Goal: Information Seeking & Learning: Learn about a topic

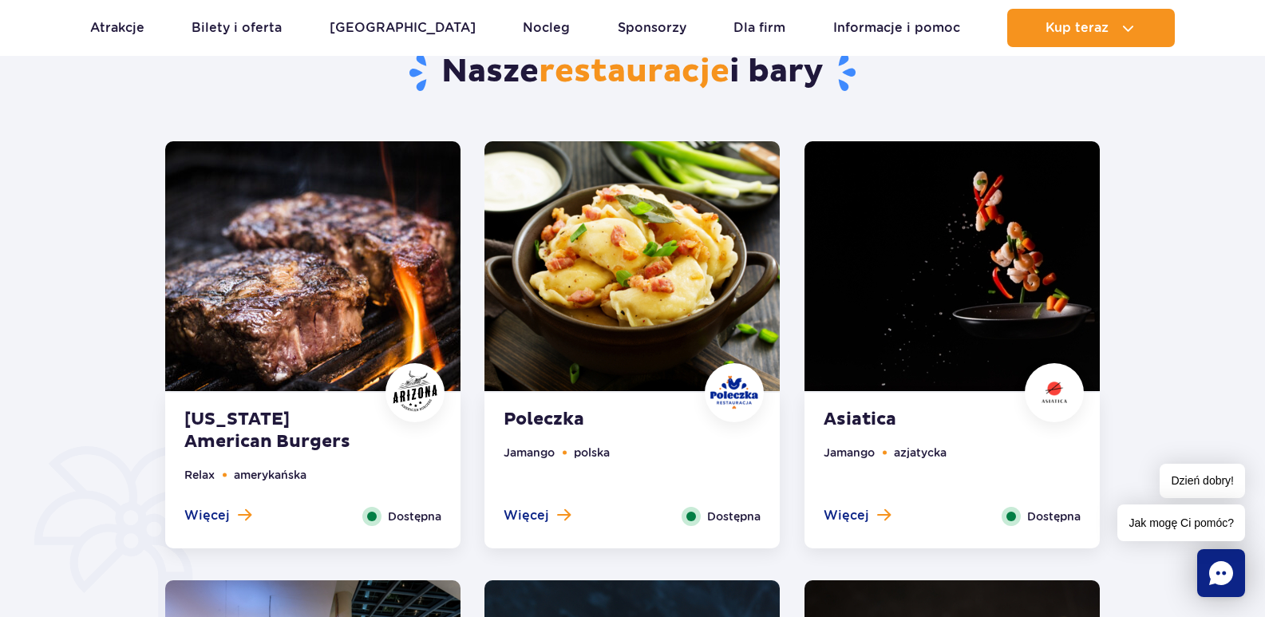
scroll to position [761, 0]
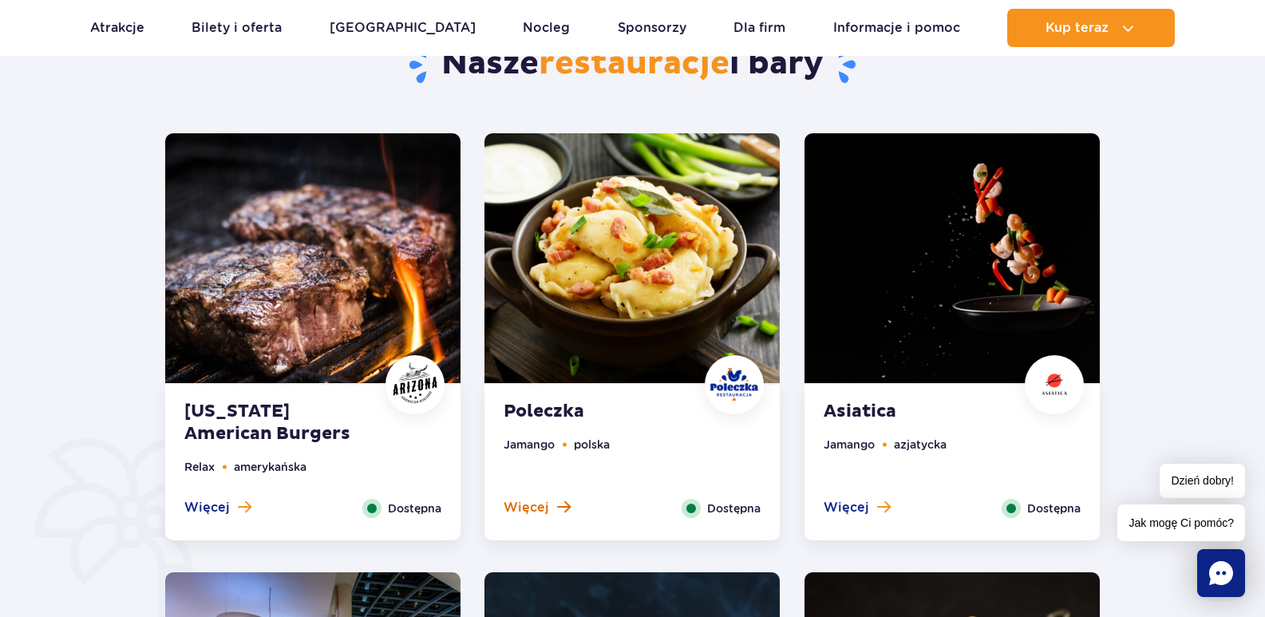
click at [541, 513] on span "Więcej" at bounding box center [527, 508] width 46 height 18
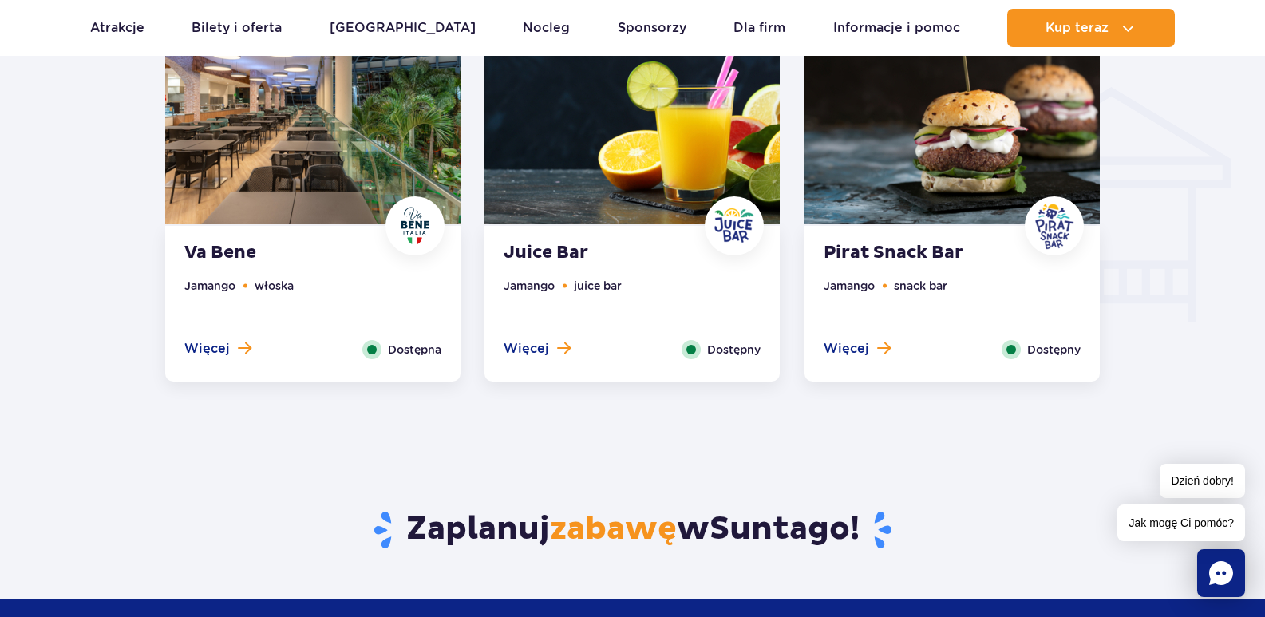
scroll to position [1859, 0]
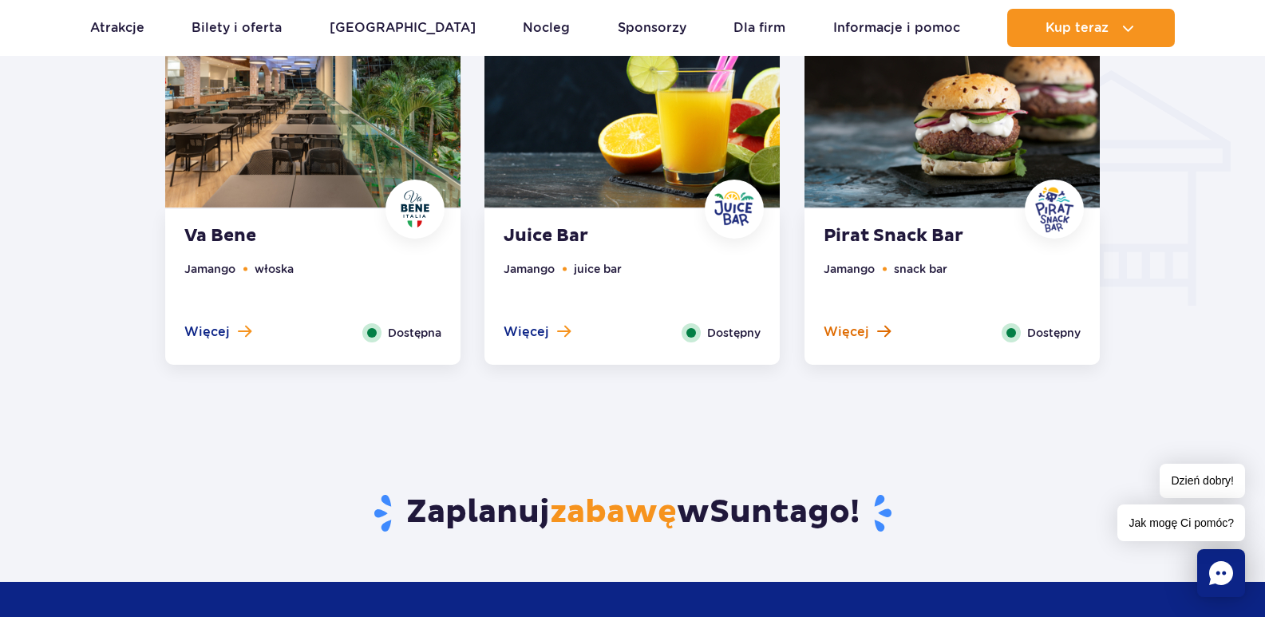
click at [850, 331] on span "Więcej" at bounding box center [847, 332] width 46 height 18
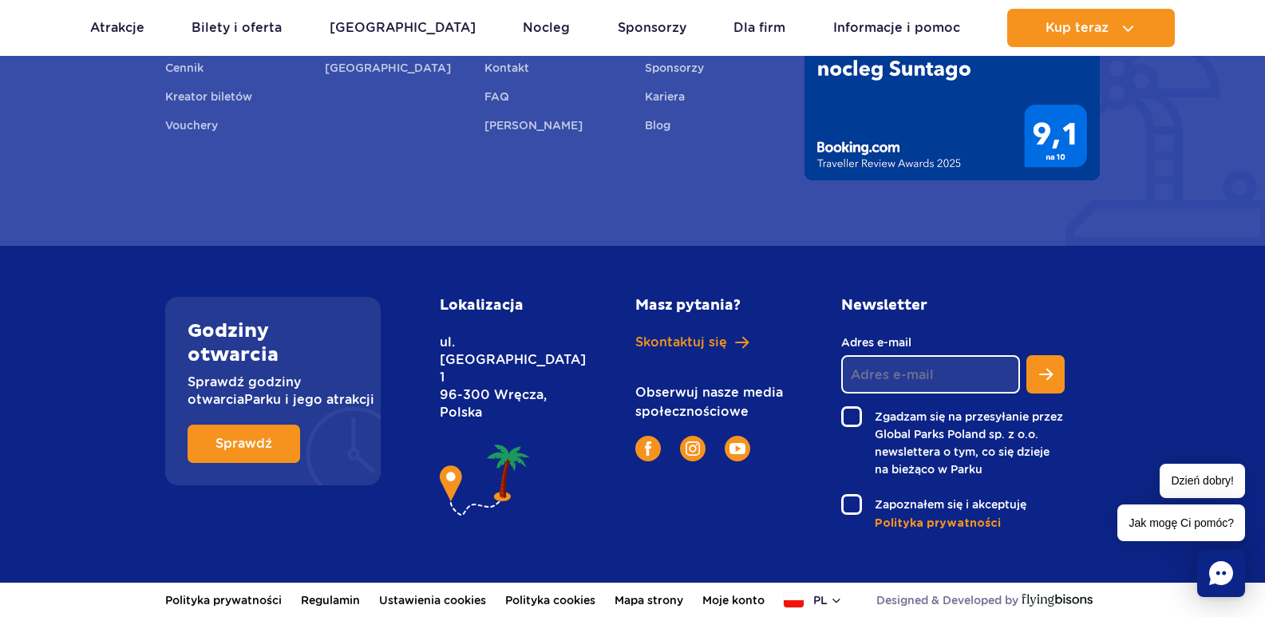
scroll to position [4198, 0]
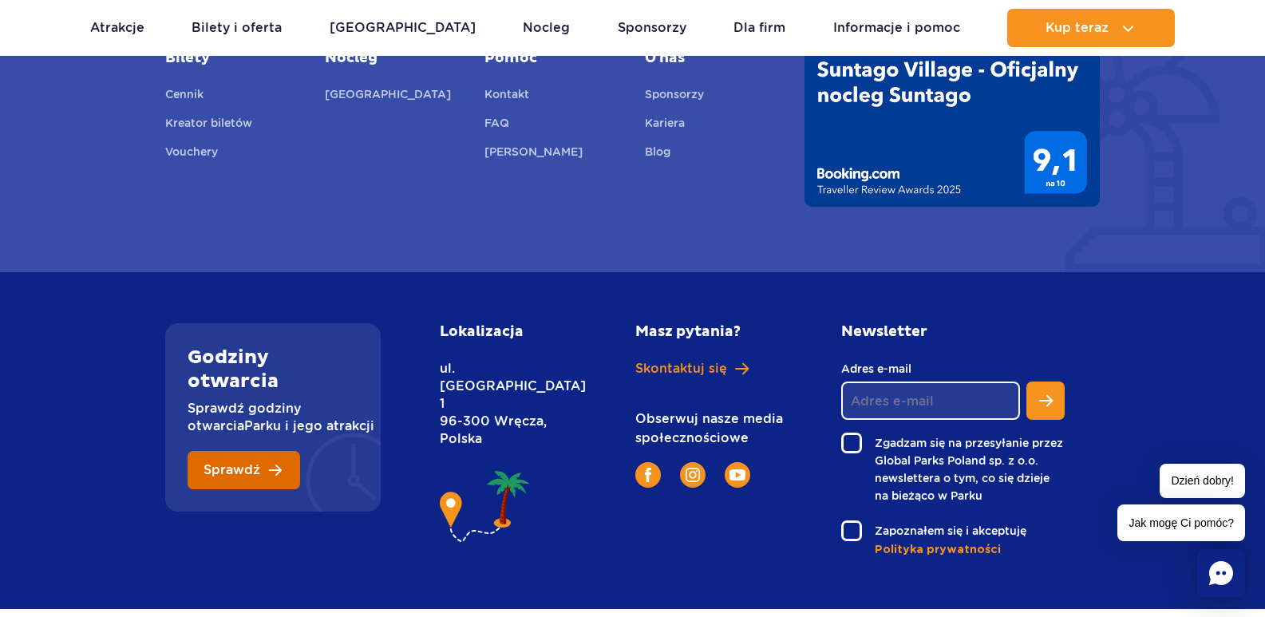
click at [241, 475] on span "Sprawdź" at bounding box center [232, 470] width 57 height 13
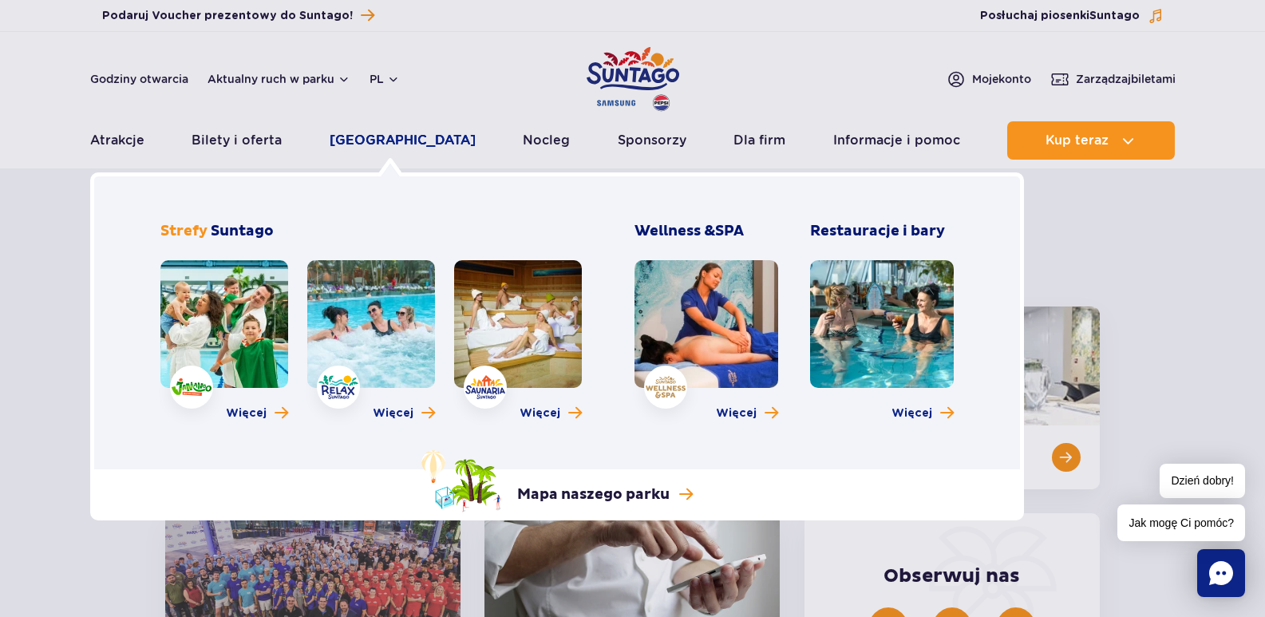
click at [382, 149] on link "[GEOGRAPHIC_DATA]" at bounding box center [403, 140] width 146 height 38
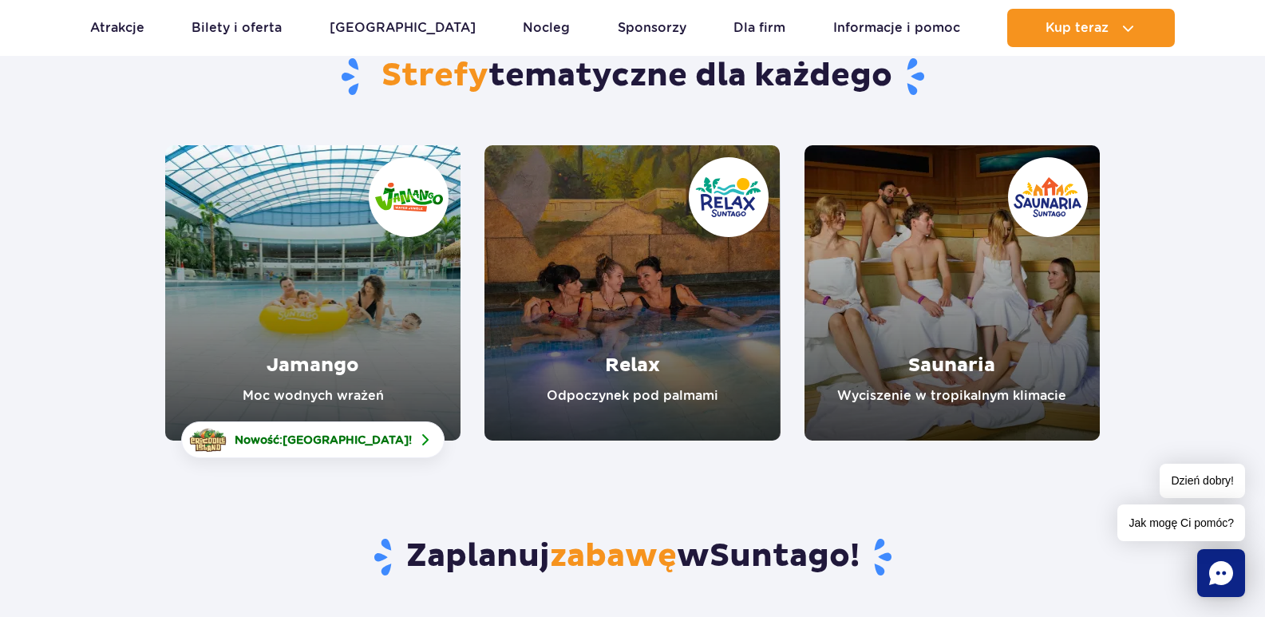
scroll to position [170, 0]
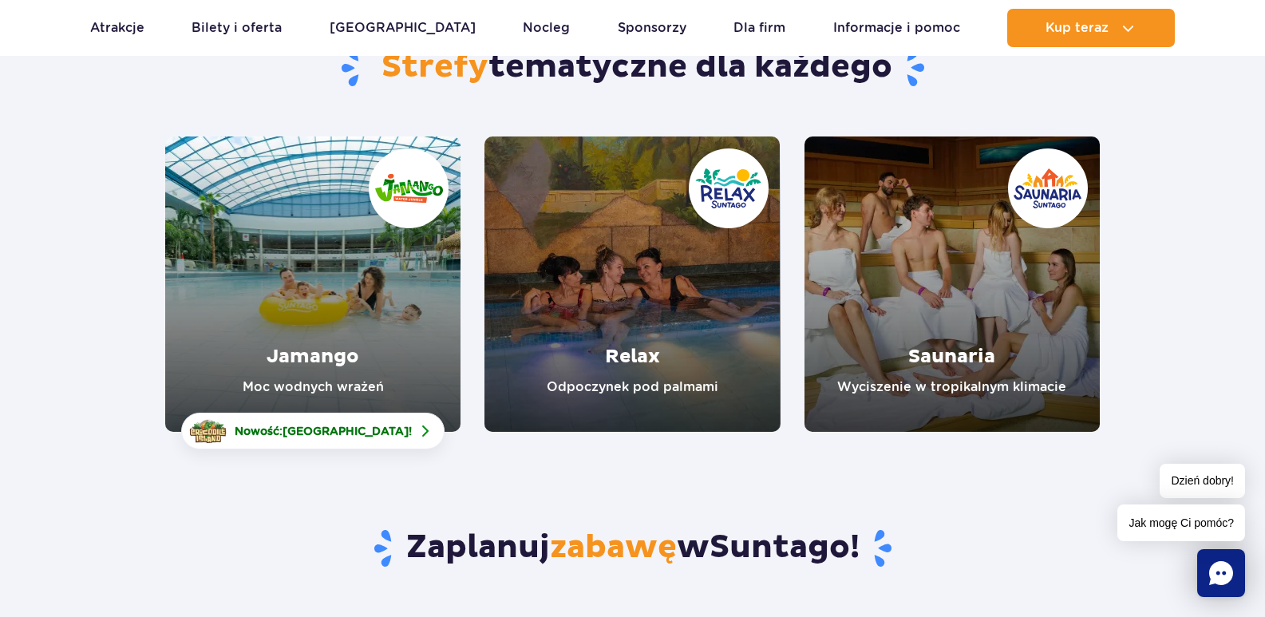
click at [304, 364] on link "Jamango" at bounding box center [312, 284] width 295 height 295
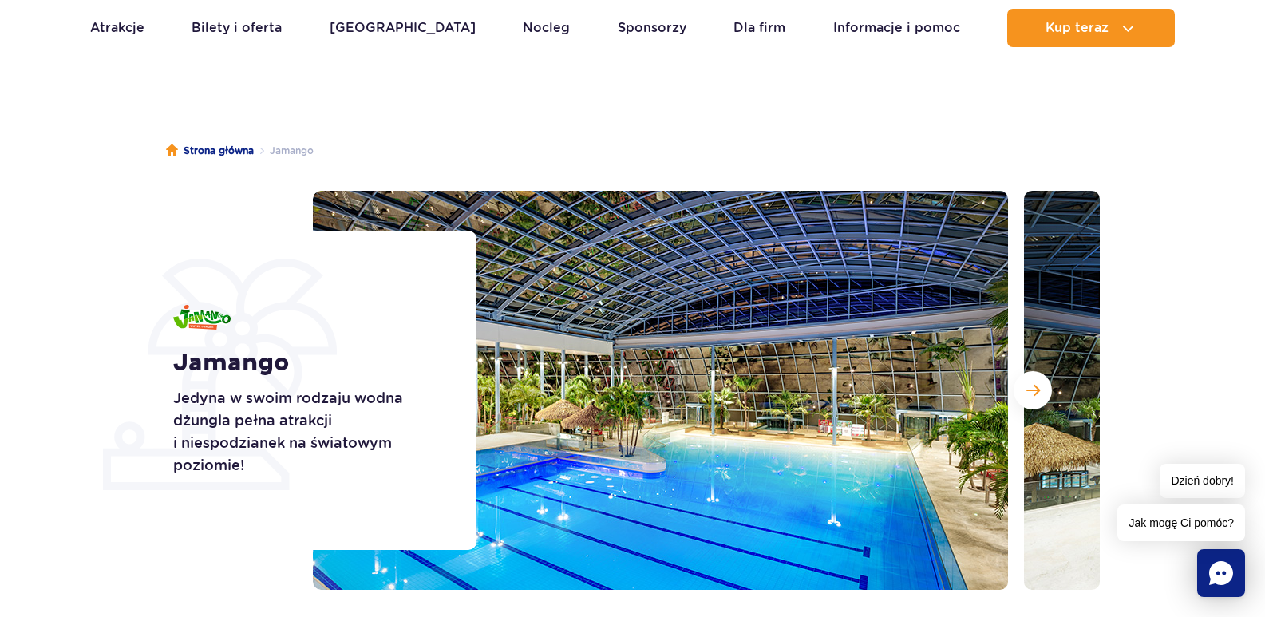
scroll to position [80, 0]
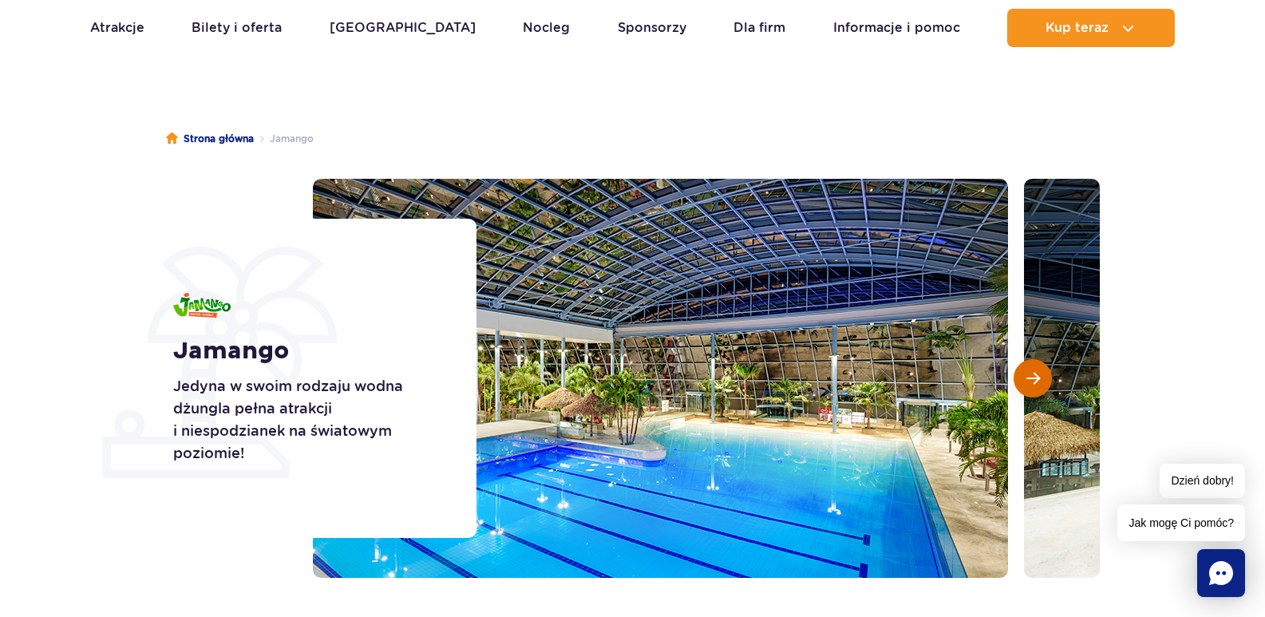
click at [1040, 378] on span "Następny slajd" at bounding box center [1034, 378] width 14 height 14
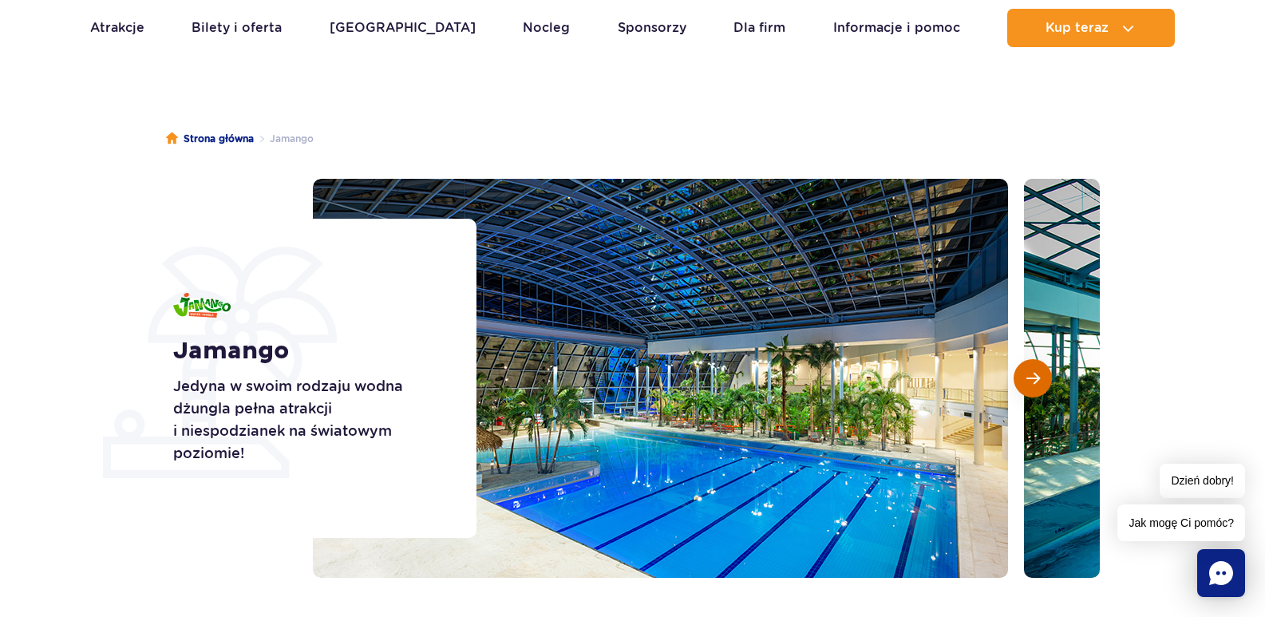
click at [1040, 378] on span "Następny slajd" at bounding box center [1034, 378] width 14 height 14
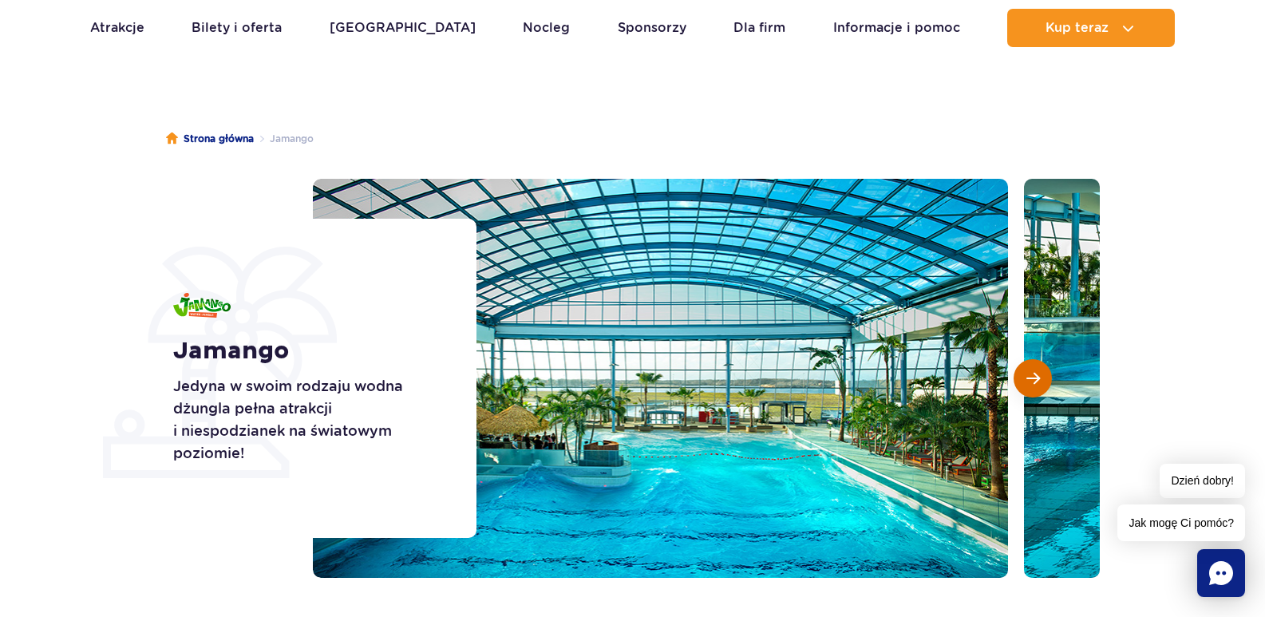
click at [1040, 378] on span "Następny slajd" at bounding box center [1034, 378] width 14 height 14
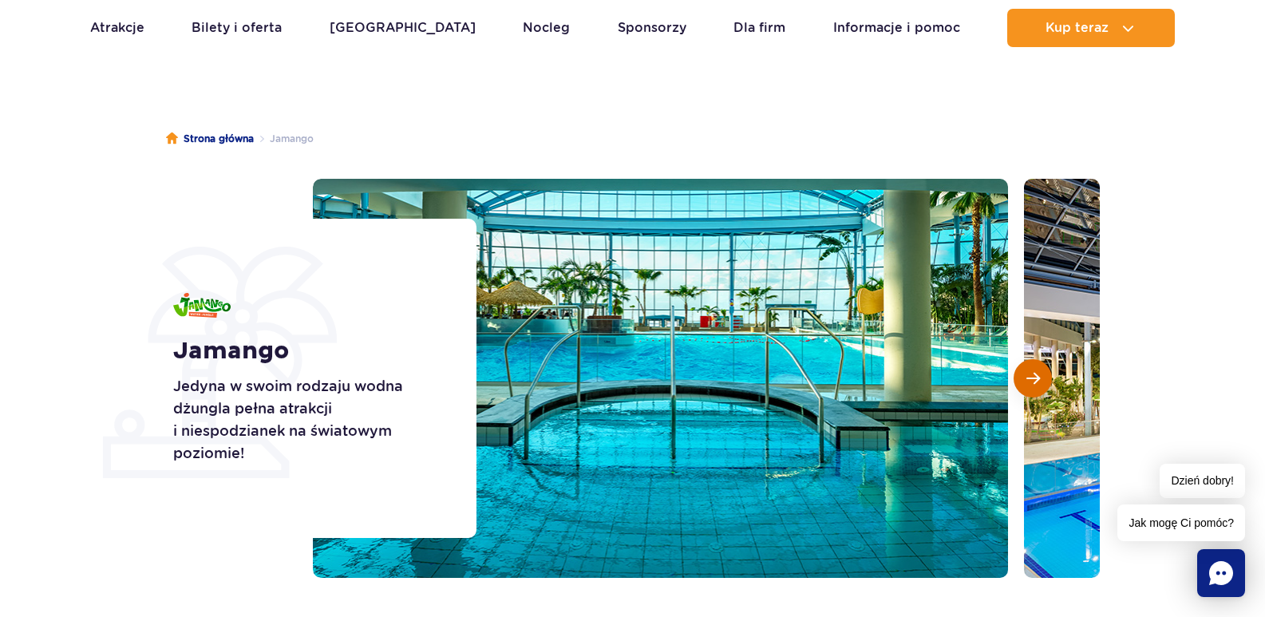
click at [1040, 378] on span "Następny slajd" at bounding box center [1034, 378] width 14 height 14
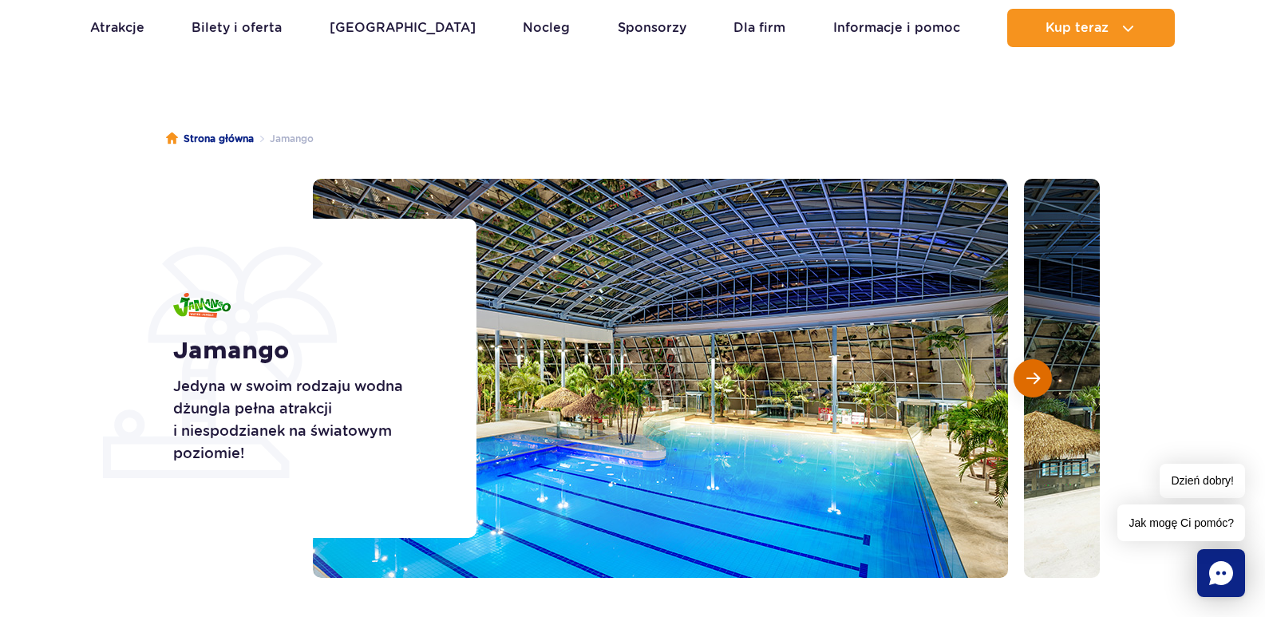
click at [1040, 378] on span "Następny slajd" at bounding box center [1034, 378] width 14 height 14
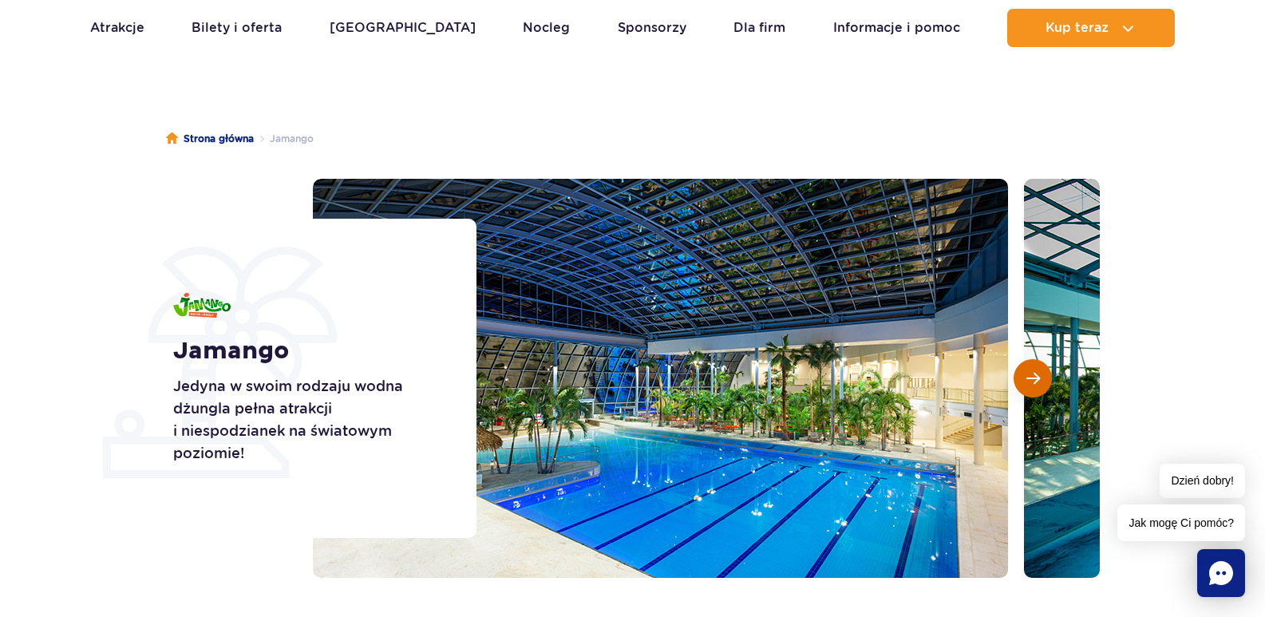
click at [1040, 378] on span "Następny slajd" at bounding box center [1034, 378] width 14 height 14
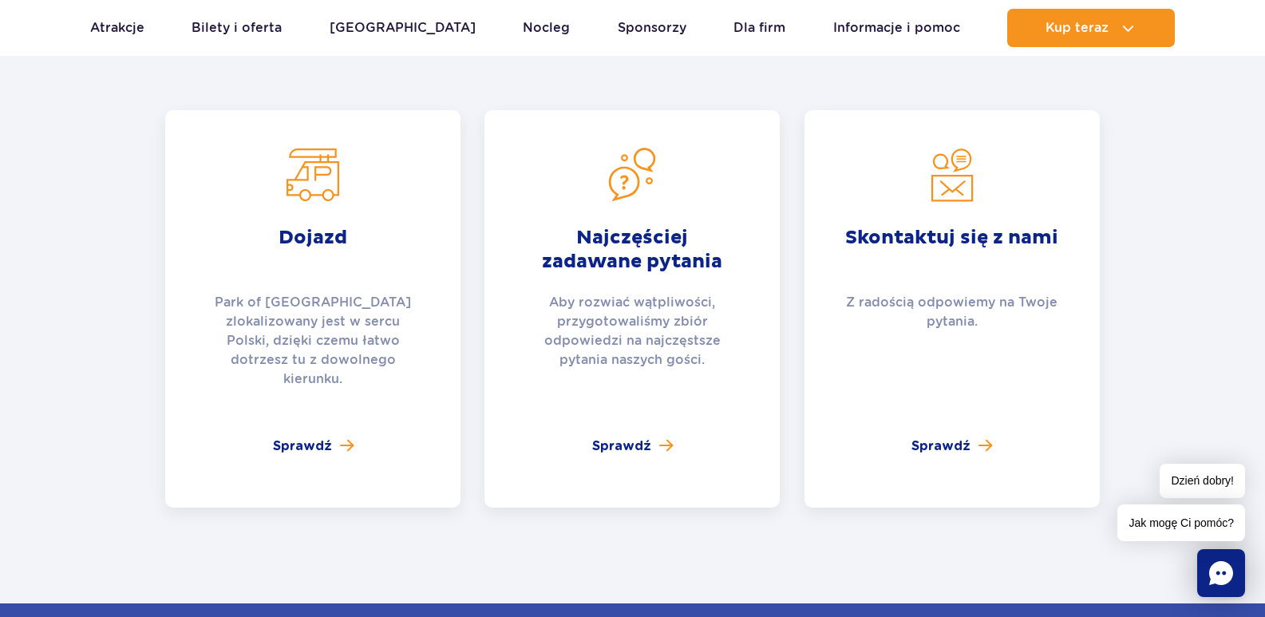
scroll to position [3673, 0]
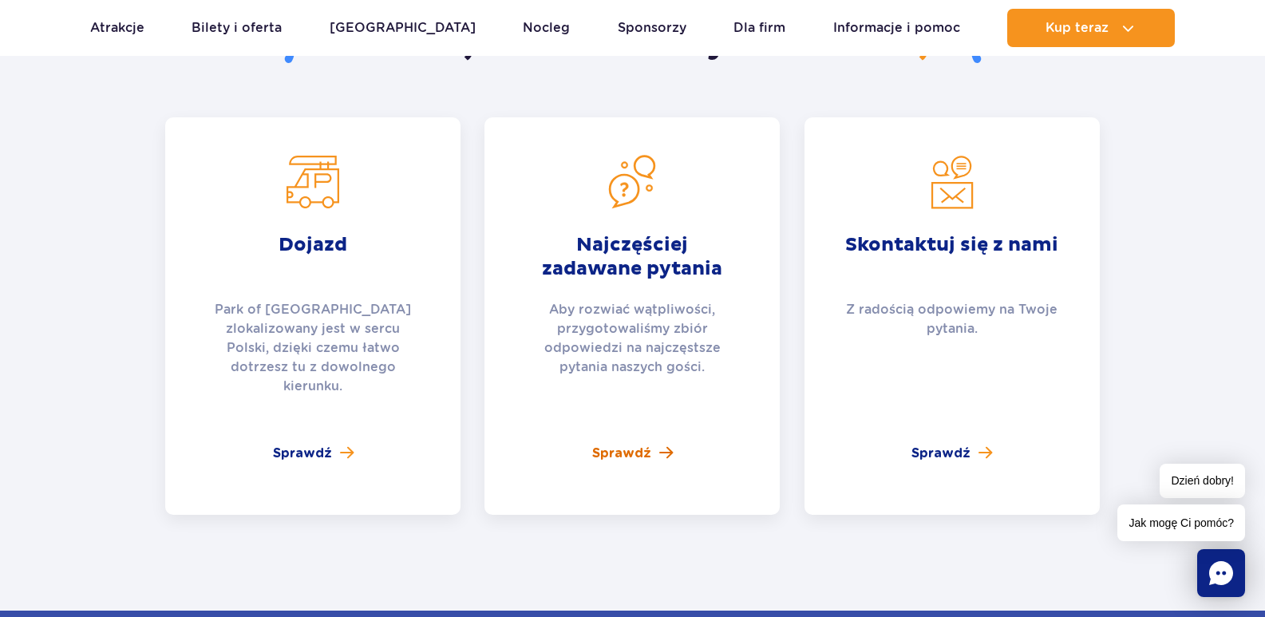
click at [619, 444] on span "Sprawdź" at bounding box center [621, 453] width 59 height 19
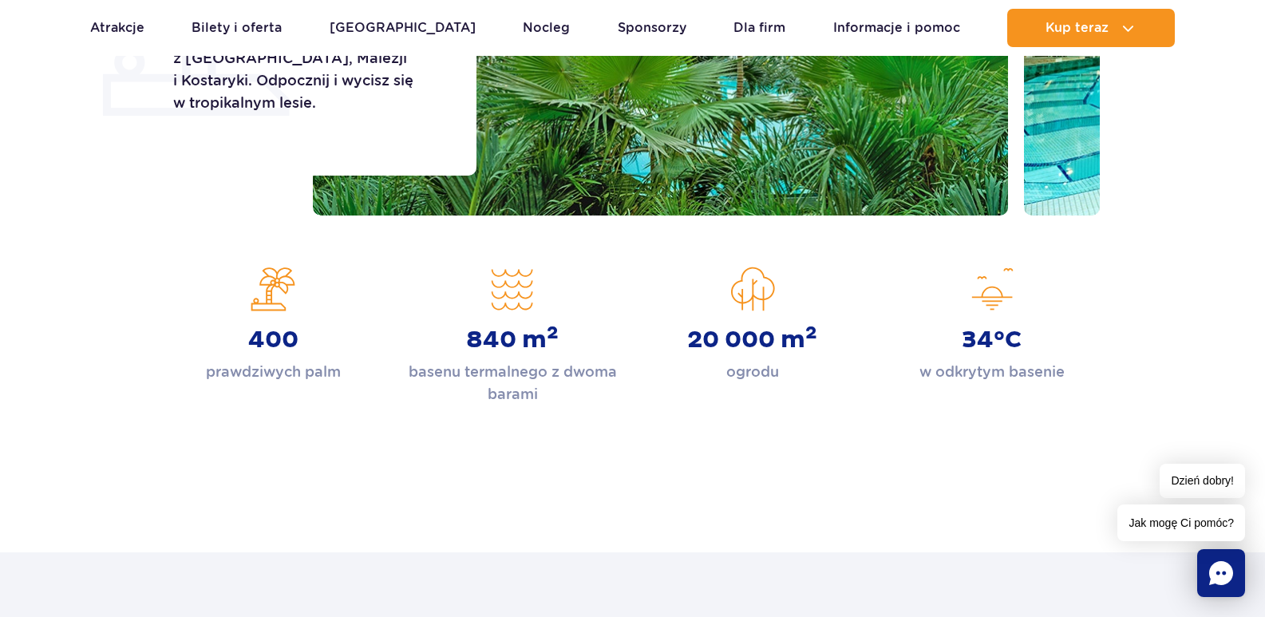
scroll to position [447, 0]
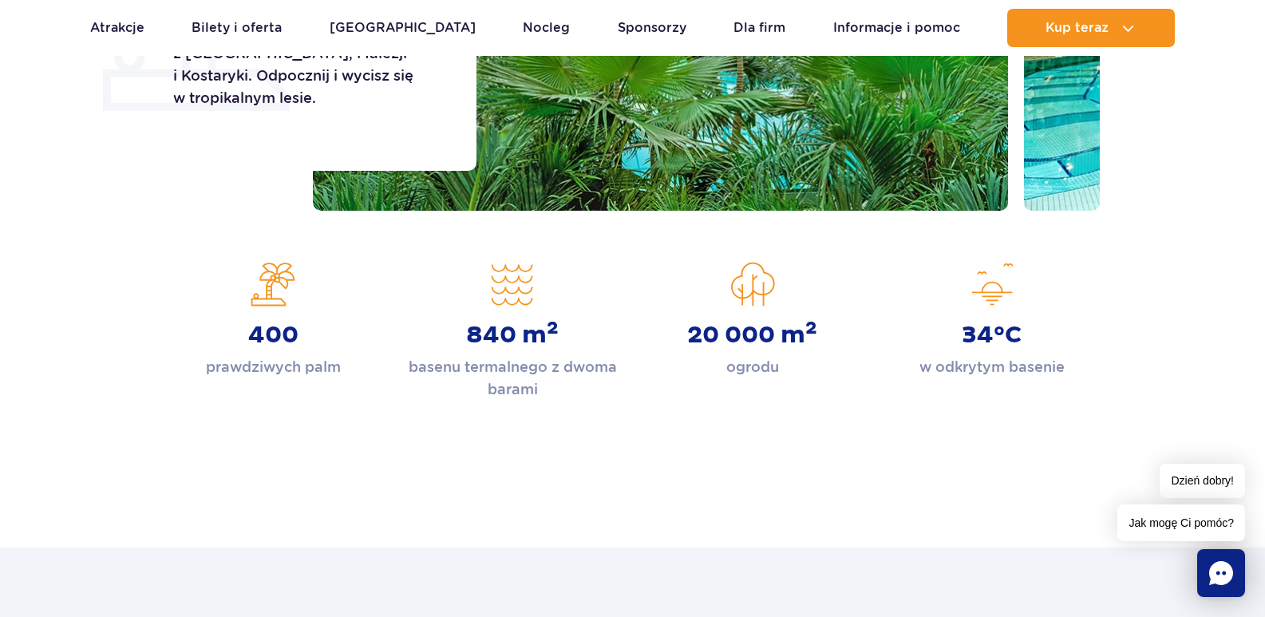
click at [71, 370] on section "400 prawdziwych palm 840 m 2 basenu termalnego z dwoma barami 20 000 m 2 ogrodu…" at bounding box center [632, 331] width 1265 height 139
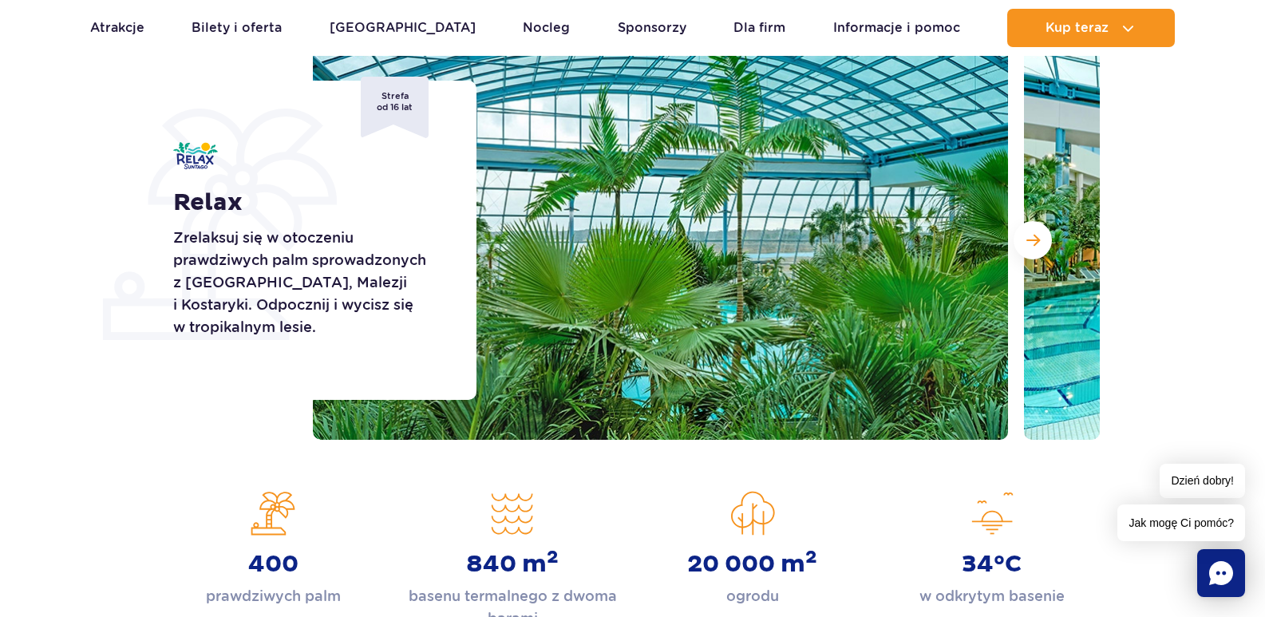
scroll to position [181, 0]
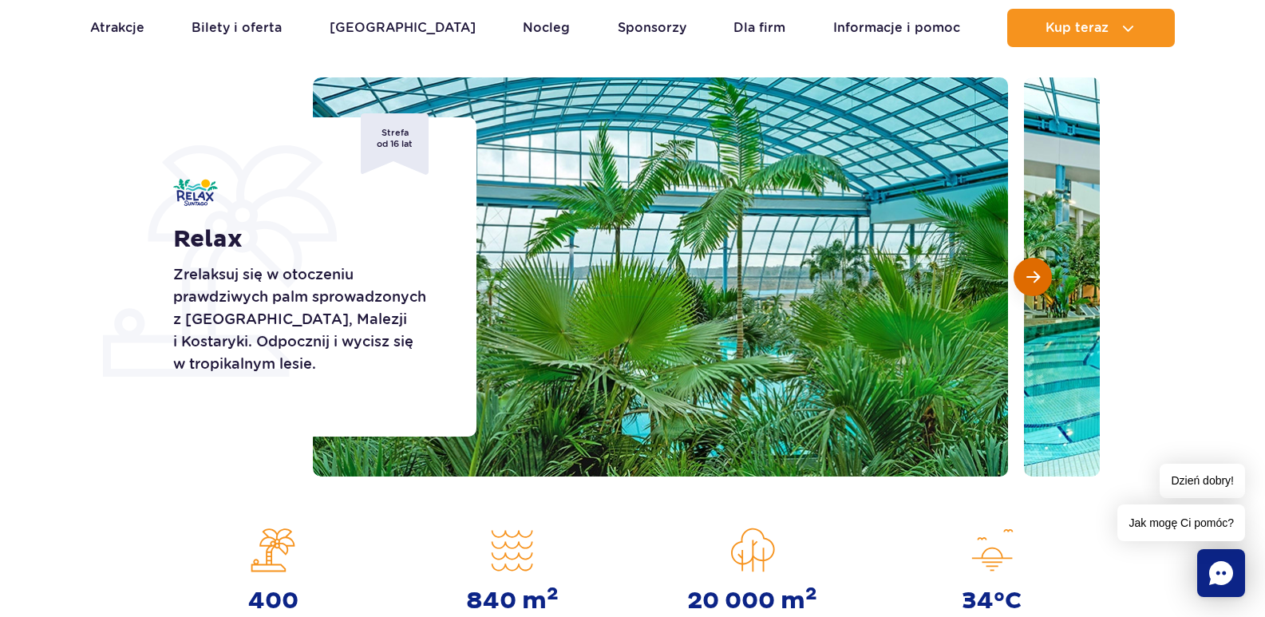
click at [1032, 272] on span "Następny slajd" at bounding box center [1034, 277] width 14 height 14
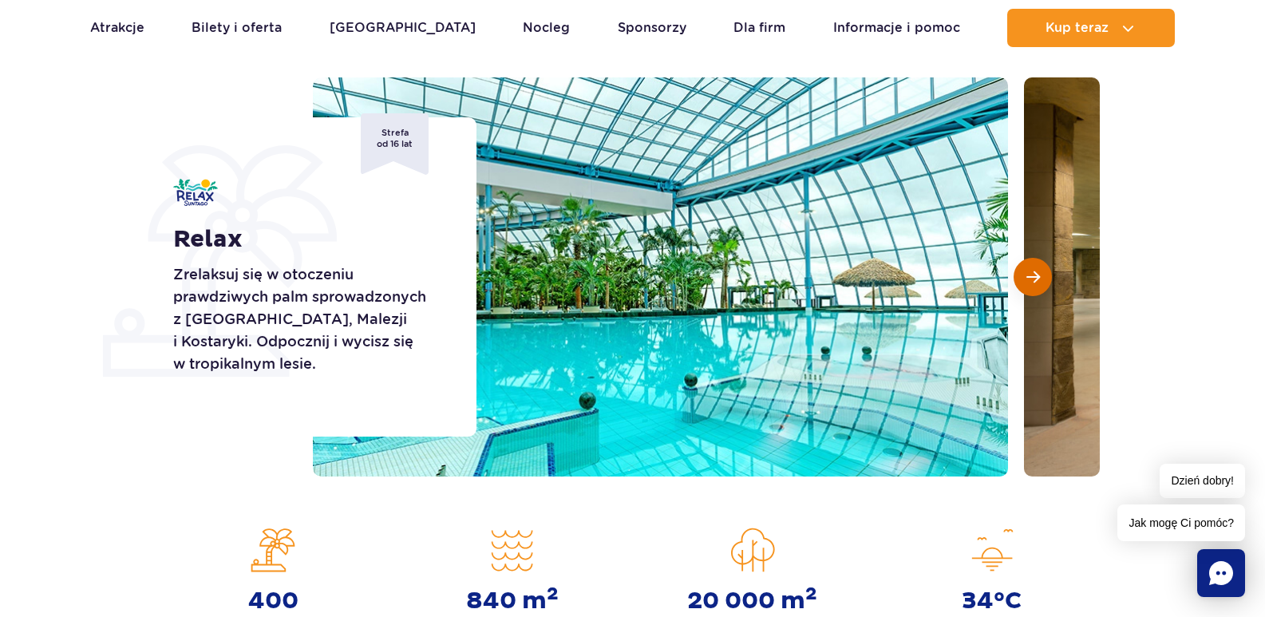
click at [1032, 272] on span "Następny slajd" at bounding box center [1034, 277] width 14 height 14
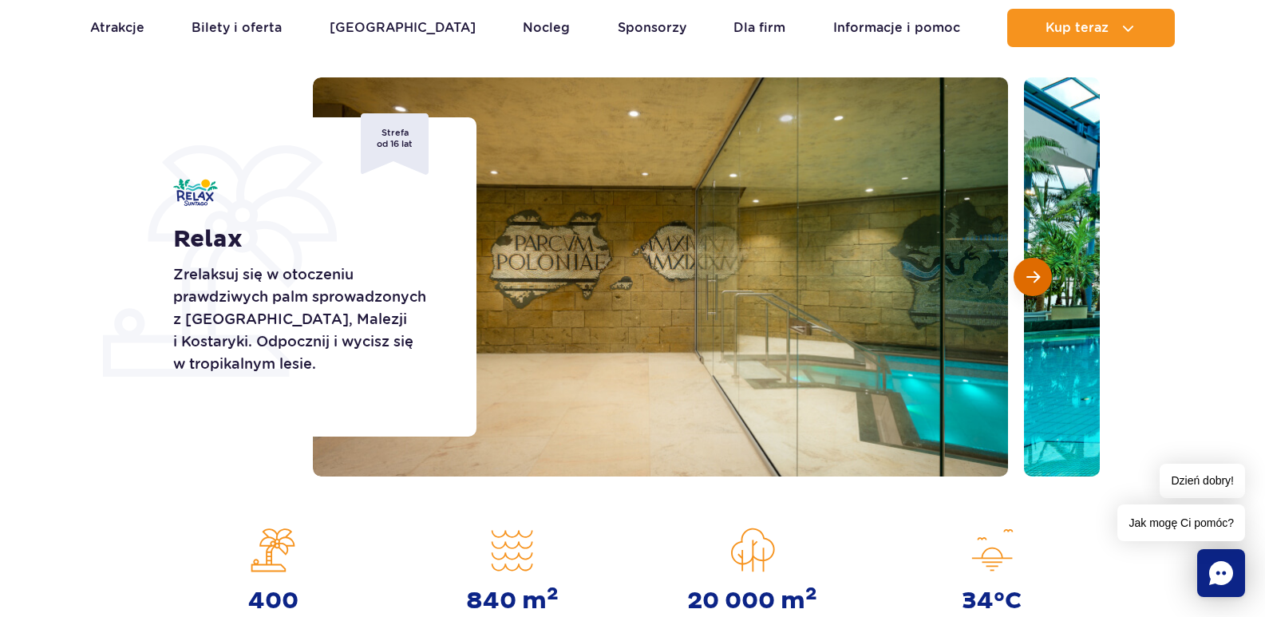
click at [1032, 272] on span "Następny slajd" at bounding box center [1034, 277] width 14 height 14
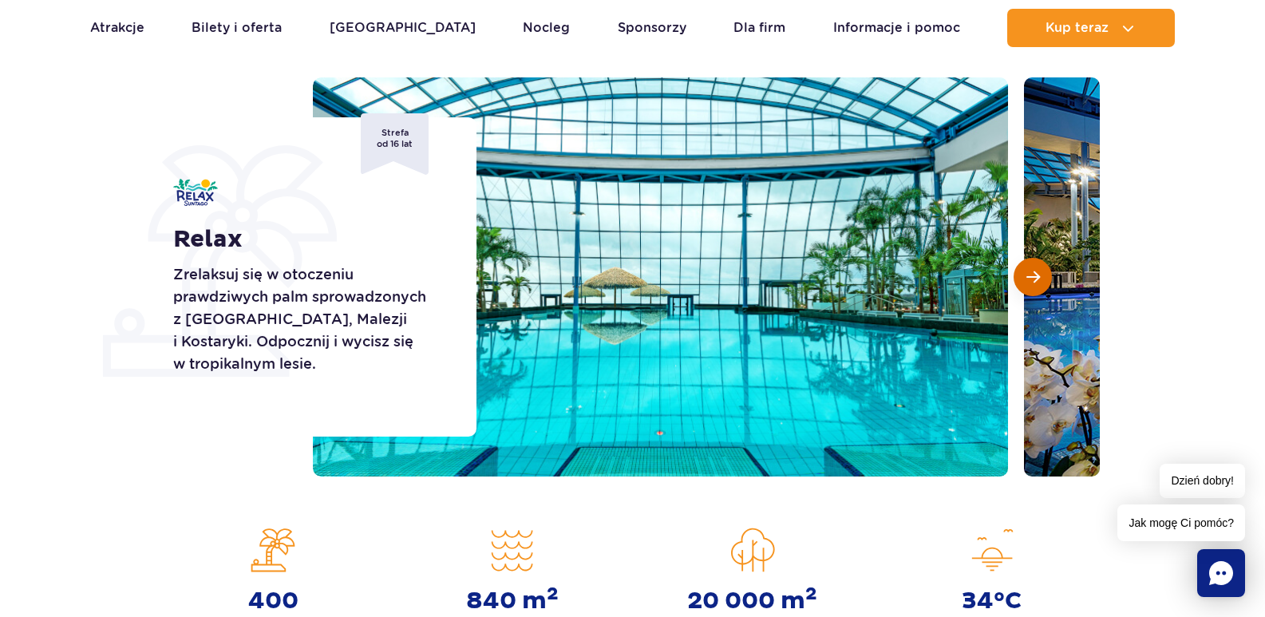
click at [1032, 272] on span "Następny slajd" at bounding box center [1034, 277] width 14 height 14
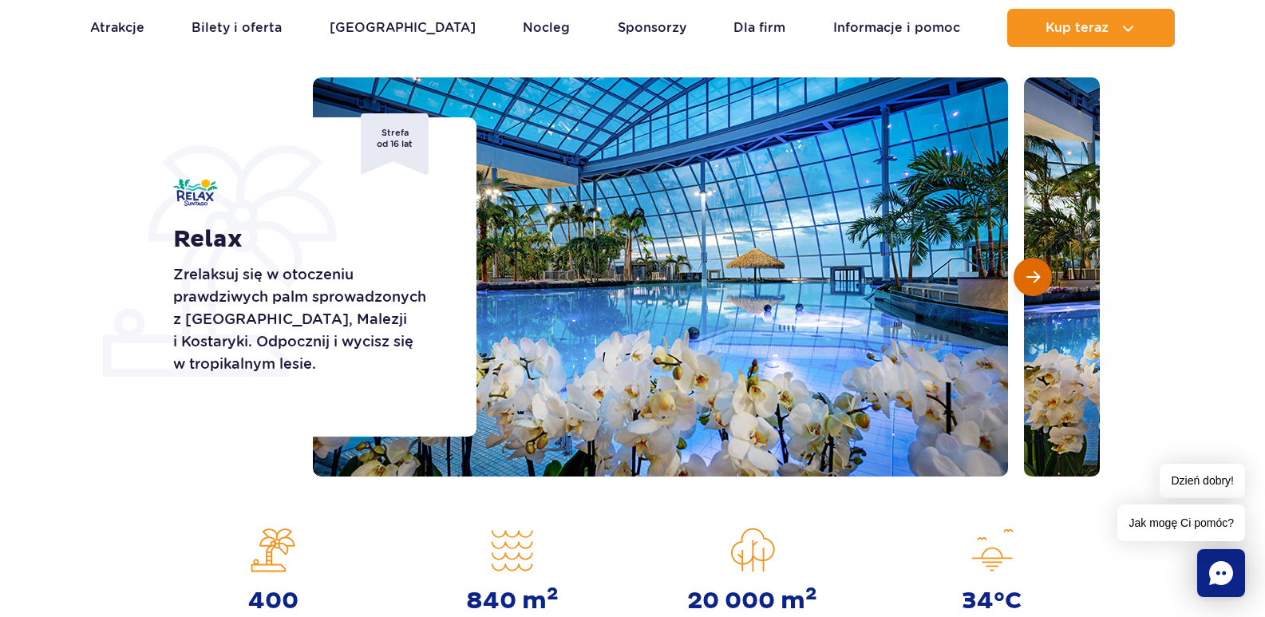
click at [1032, 272] on span "Następny slajd" at bounding box center [1034, 277] width 14 height 14
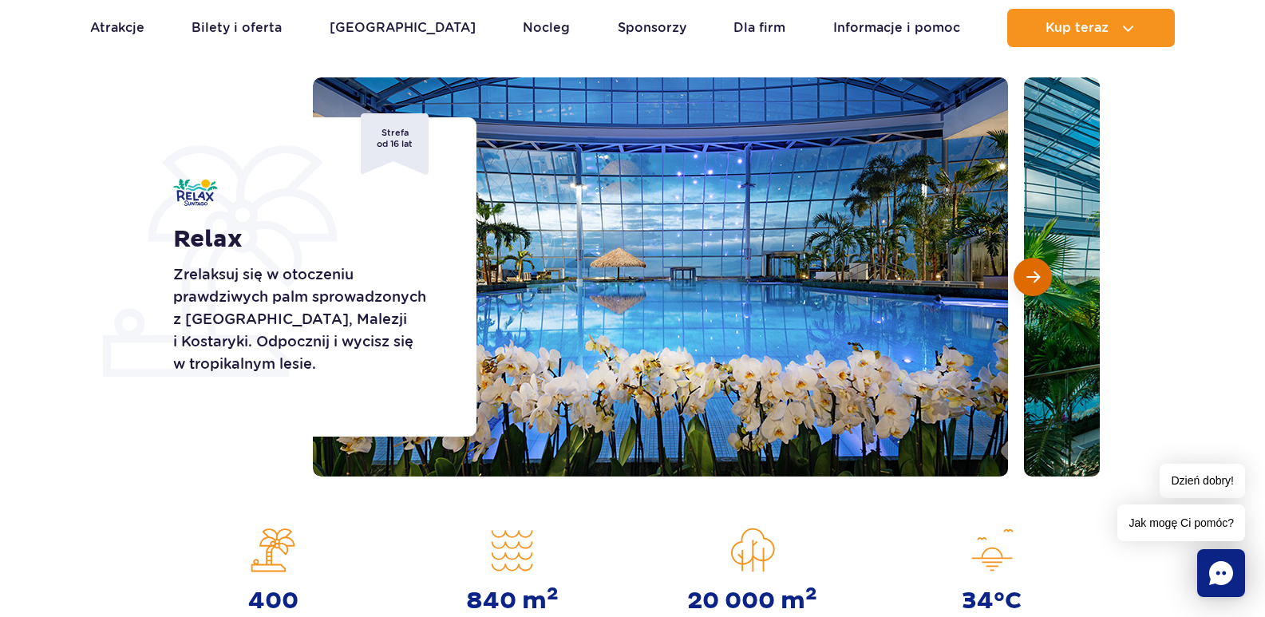
click at [1032, 272] on span "Następny slajd" at bounding box center [1034, 277] width 14 height 14
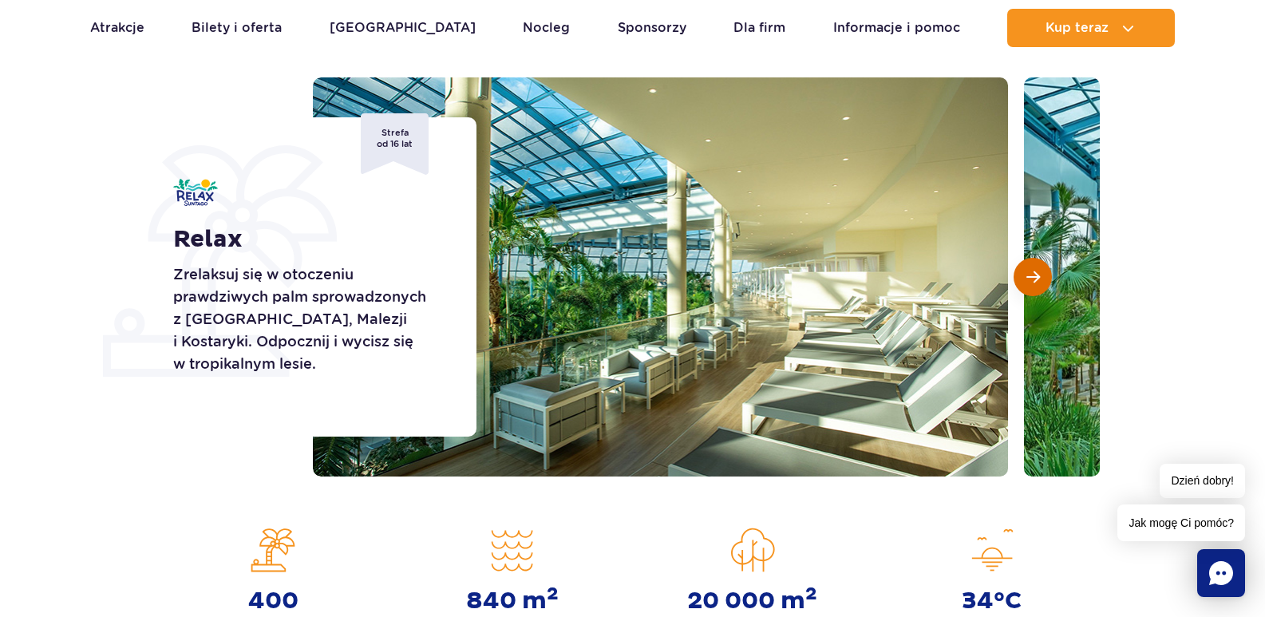
click at [1032, 272] on span "Następny slajd" at bounding box center [1034, 277] width 14 height 14
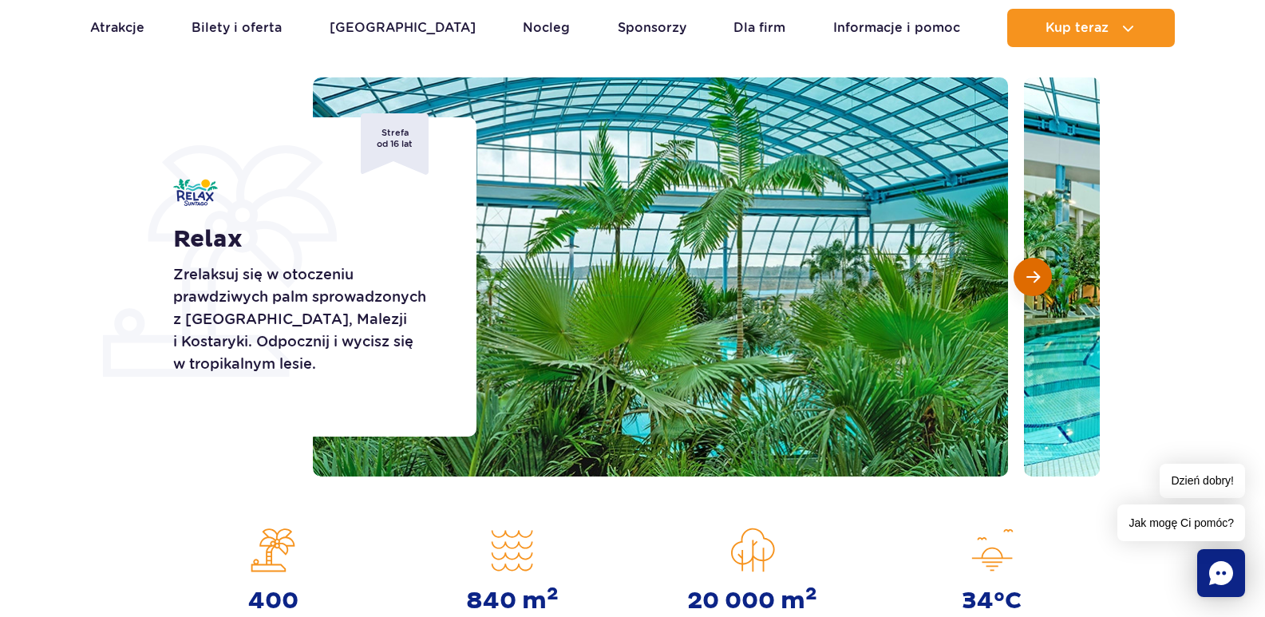
click at [1032, 272] on span "Następny slajd" at bounding box center [1034, 277] width 14 height 14
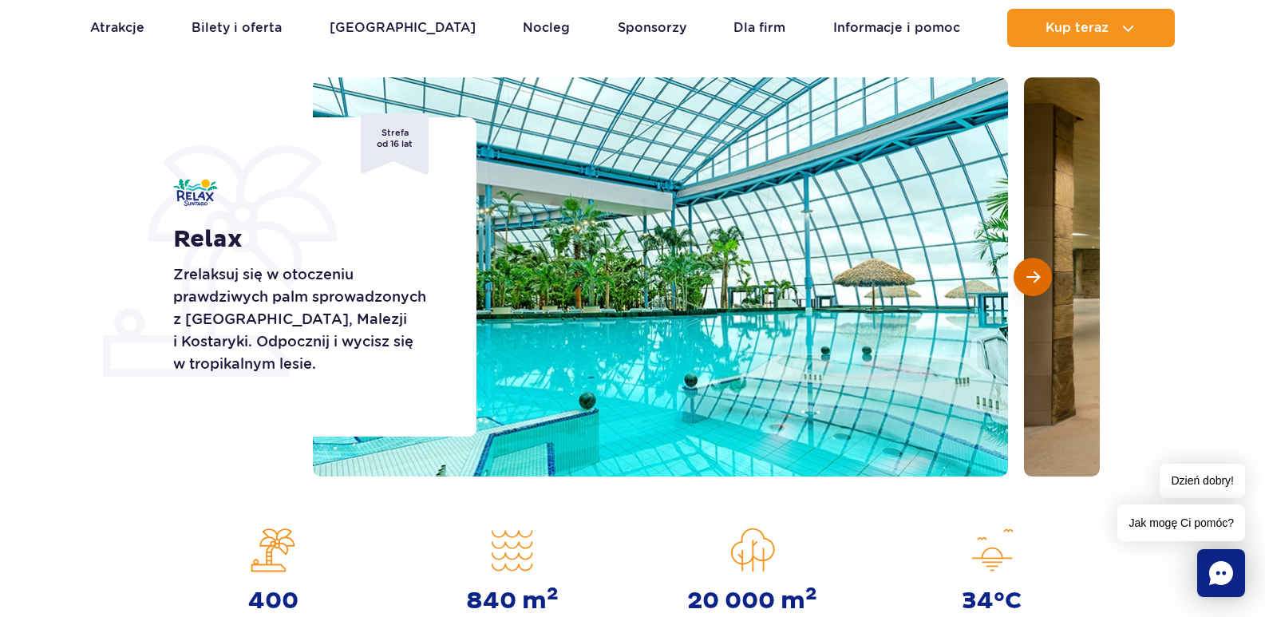
click at [1032, 272] on span "Następny slajd" at bounding box center [1034, 277] width 14 height 14
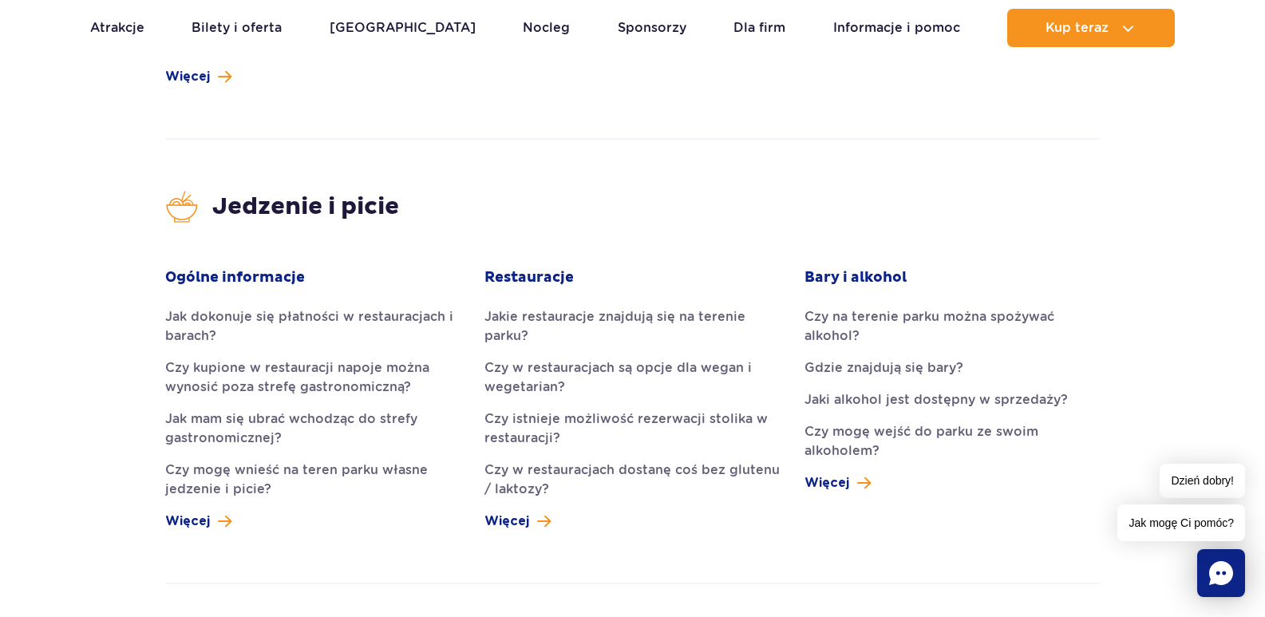
scroll to position [3428, 0]
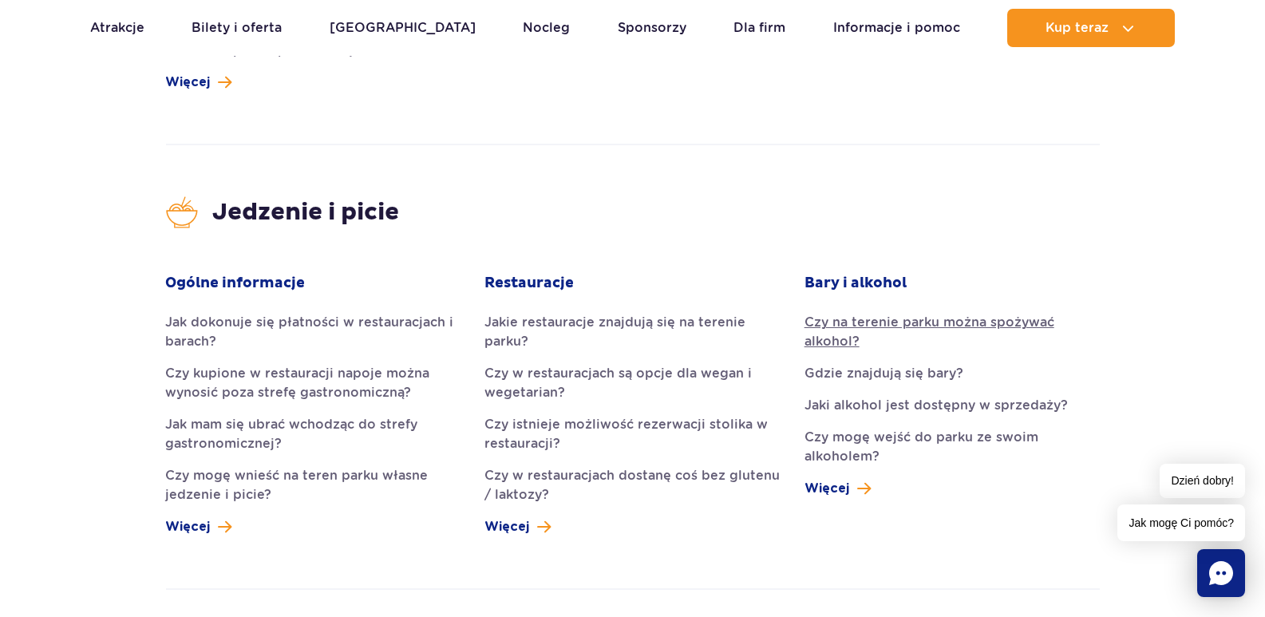
click at [840, 313] on link "Czy na terenie parku można spożywać alkohol?" at bounding box center [952, 332] width 295 height 38
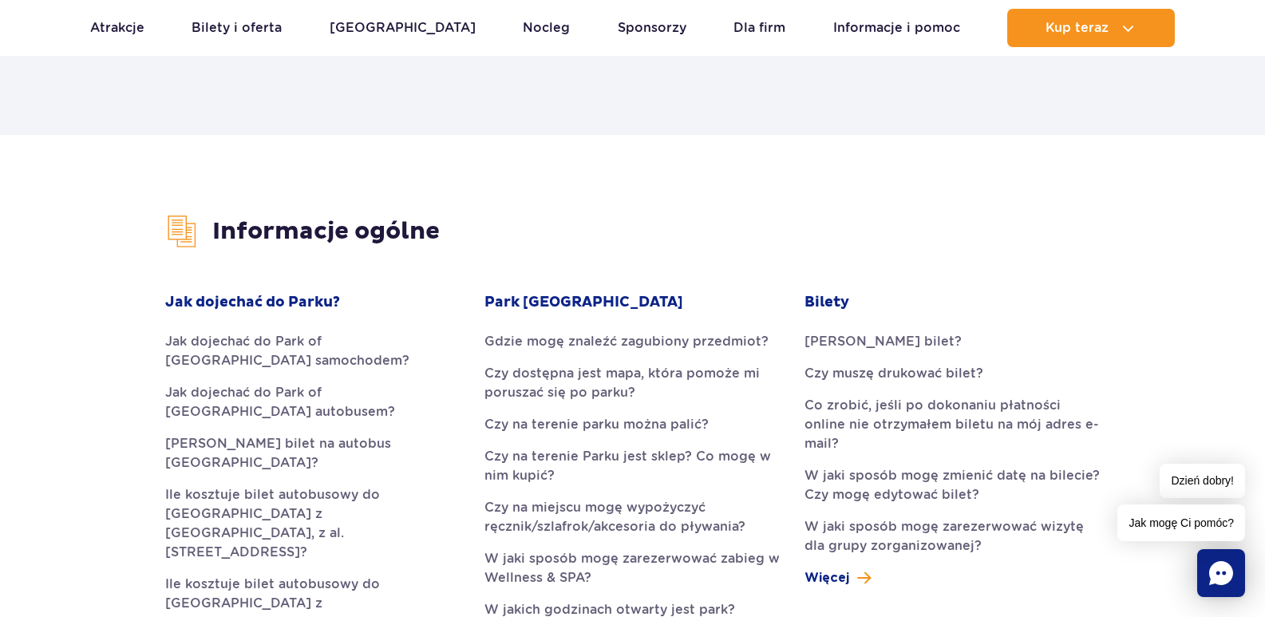
scroll to position [282, 0]
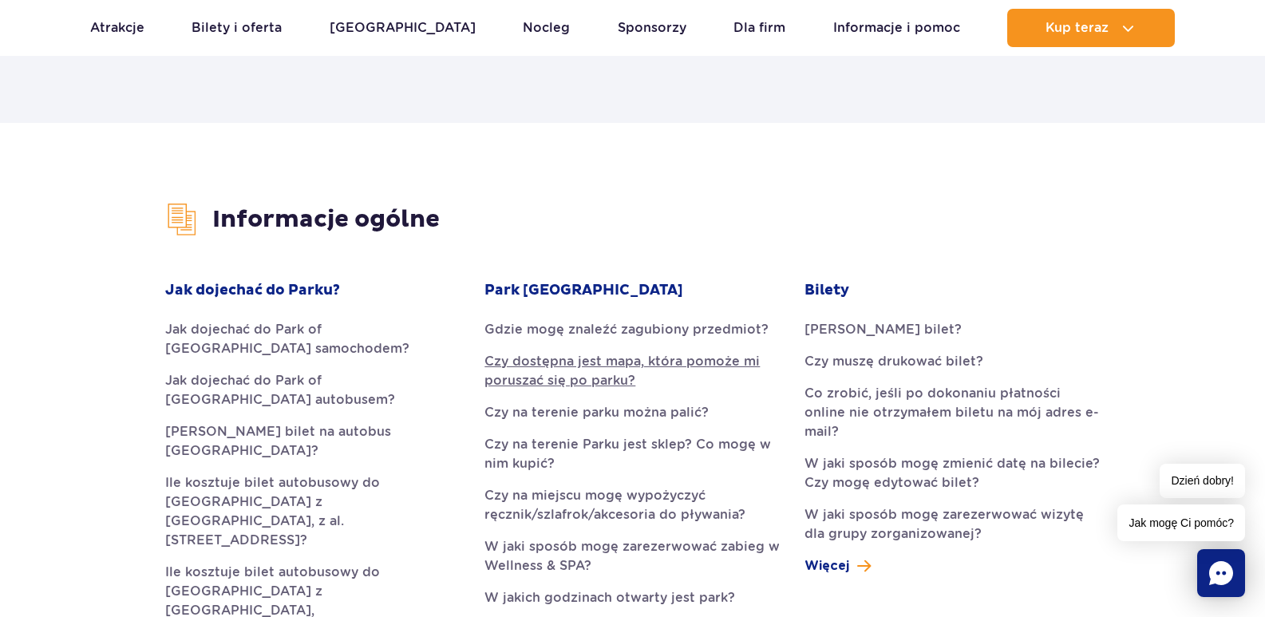
click at [594, 372] on link "Czy dostępna jest mapa, która pomoże mi poruszać się po parku?" at bounding box center [632, 371] width 295 height 38
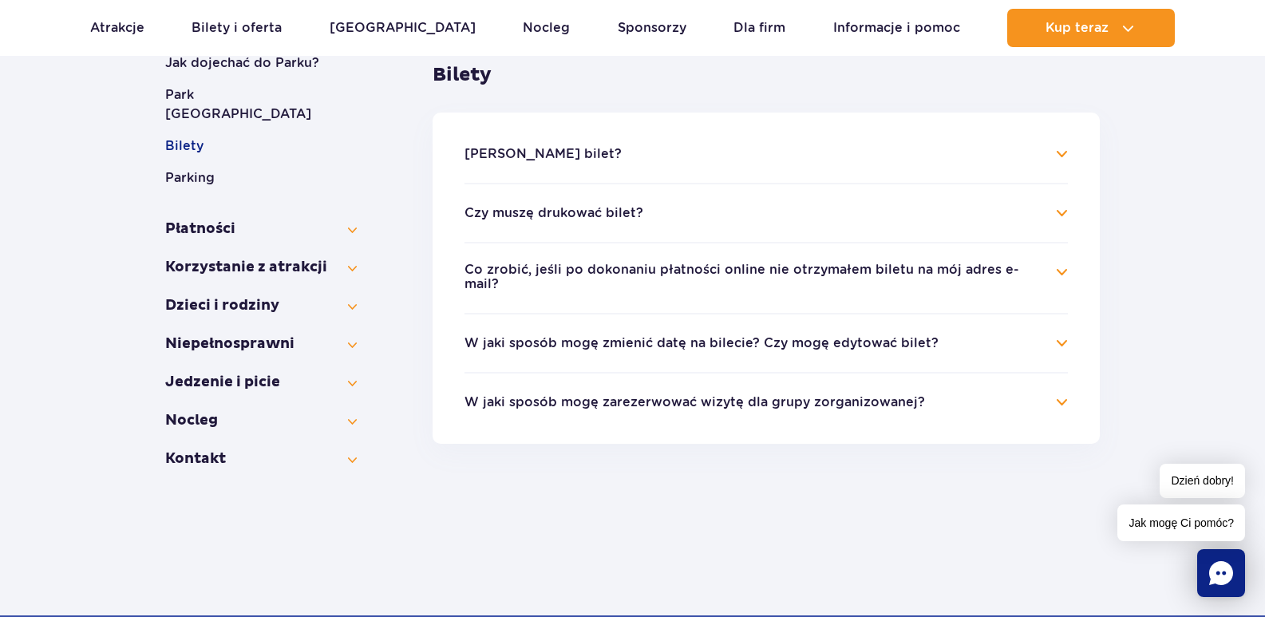
scroll to position [325, 0]
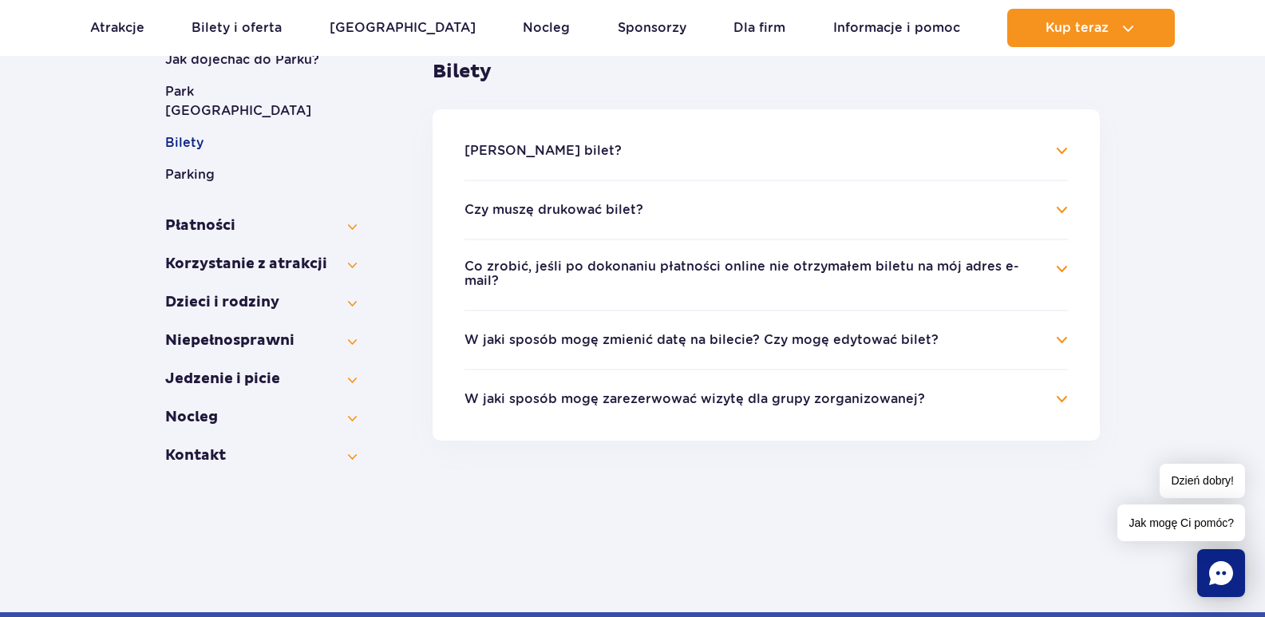
click at [652, 216] on h4 "Czy muszę drukować bilet?" at bounding box center [767, 209] width 604 height 19
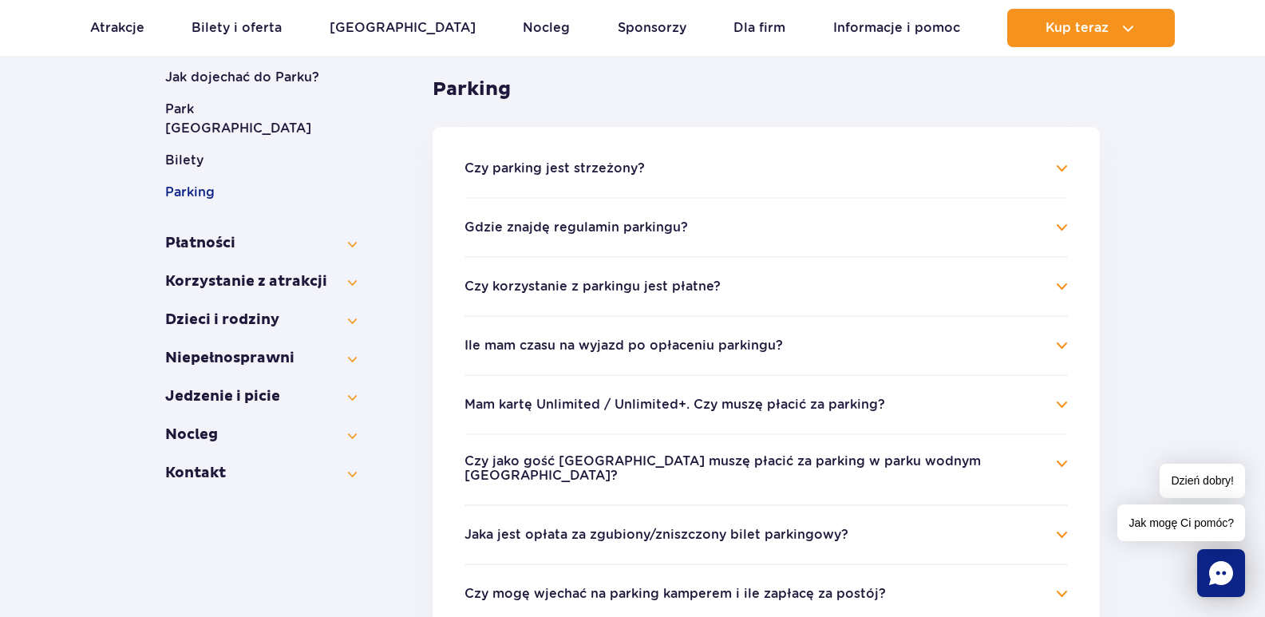
scroll to position [341, 0]
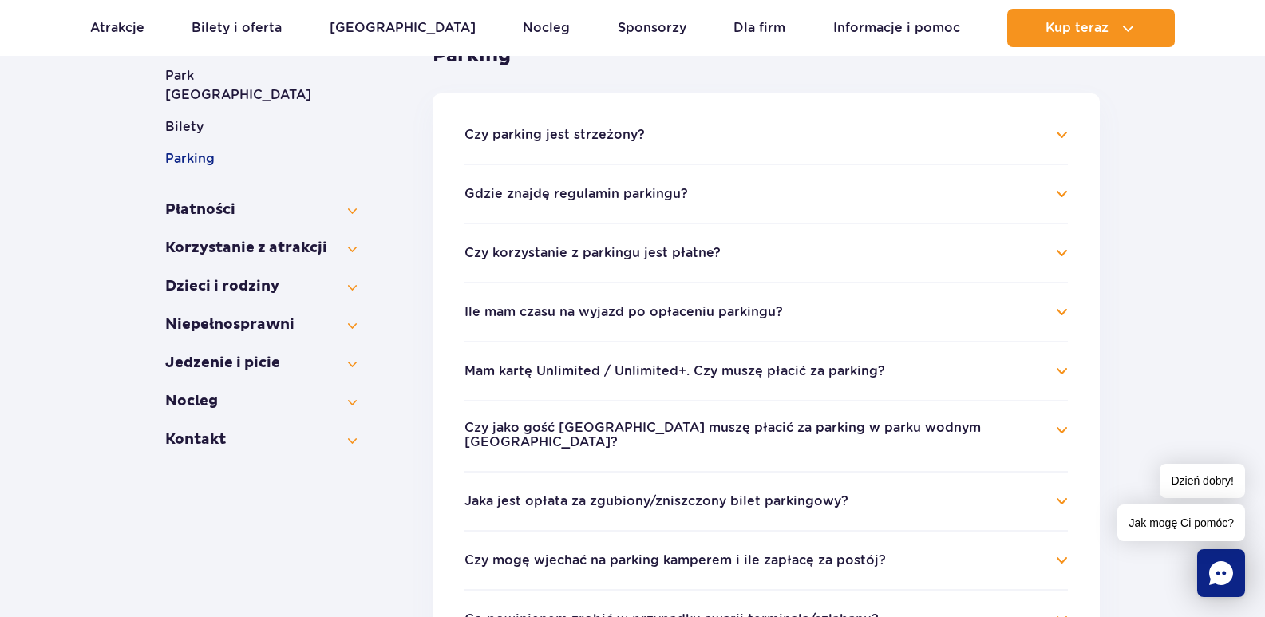
click at [669, 257] on button "Czy korzystanie z parkingu jest płatne?" at bounding box center [593, 253] width 256 height 14
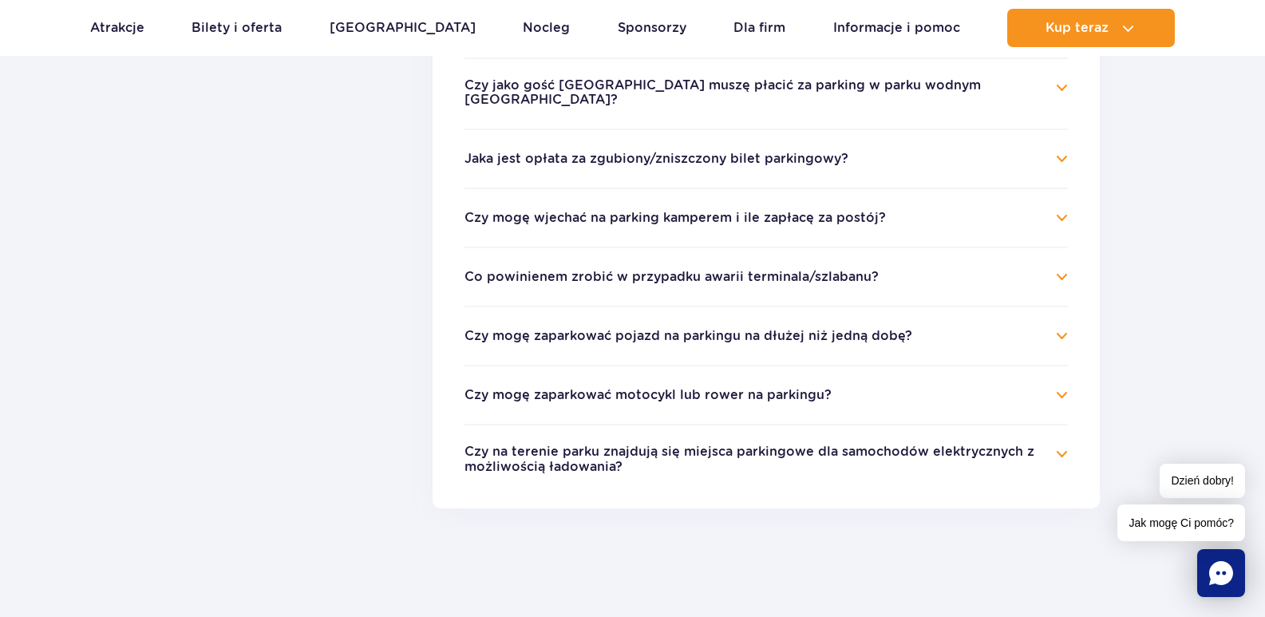
scroll to position [814, 0]
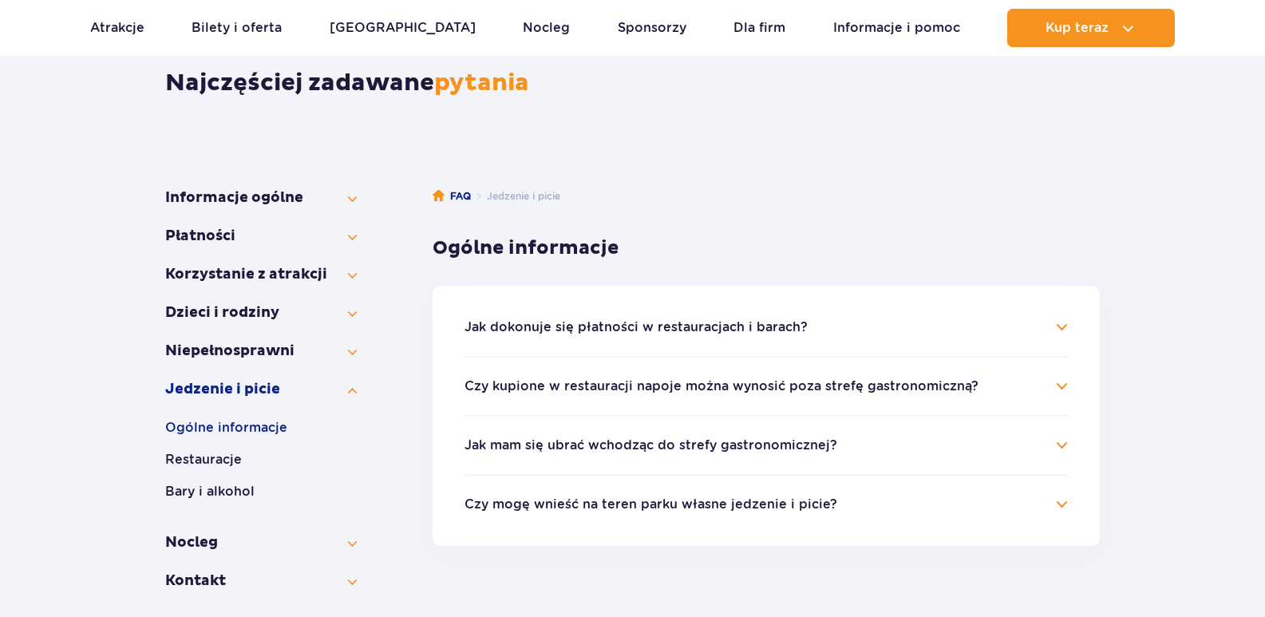
scroll to position [245, 0]
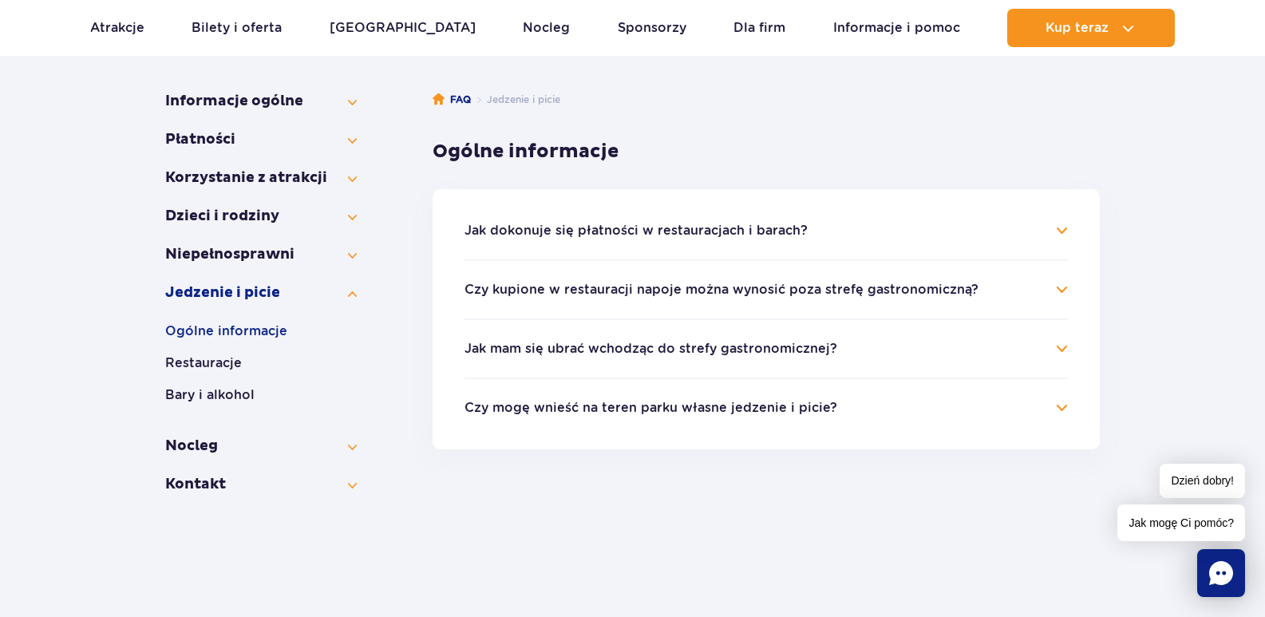
click at [667, 226] on button "Jak dokonuje się płatności w restauracjach i barach?" at bounding box center [636, 231] width 343 height 14
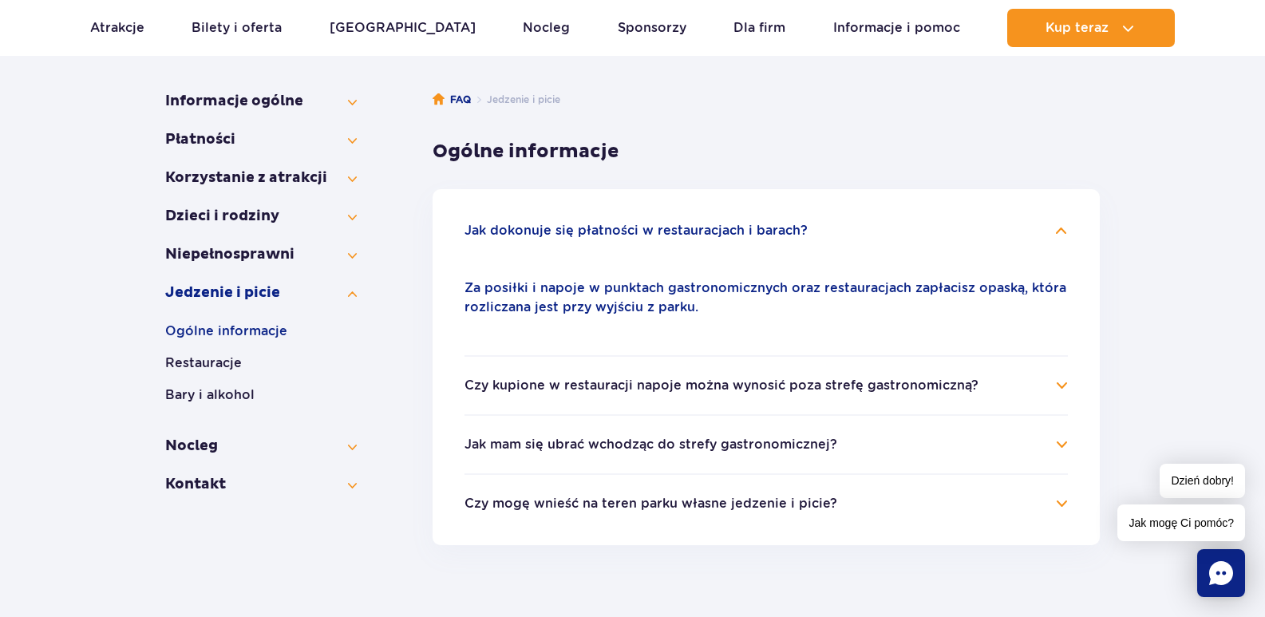
click at [703, 224] on button "Jak dokonuje się płatności w restauracjach i barach?" at bounding box center [636, 231] width 343 height 14
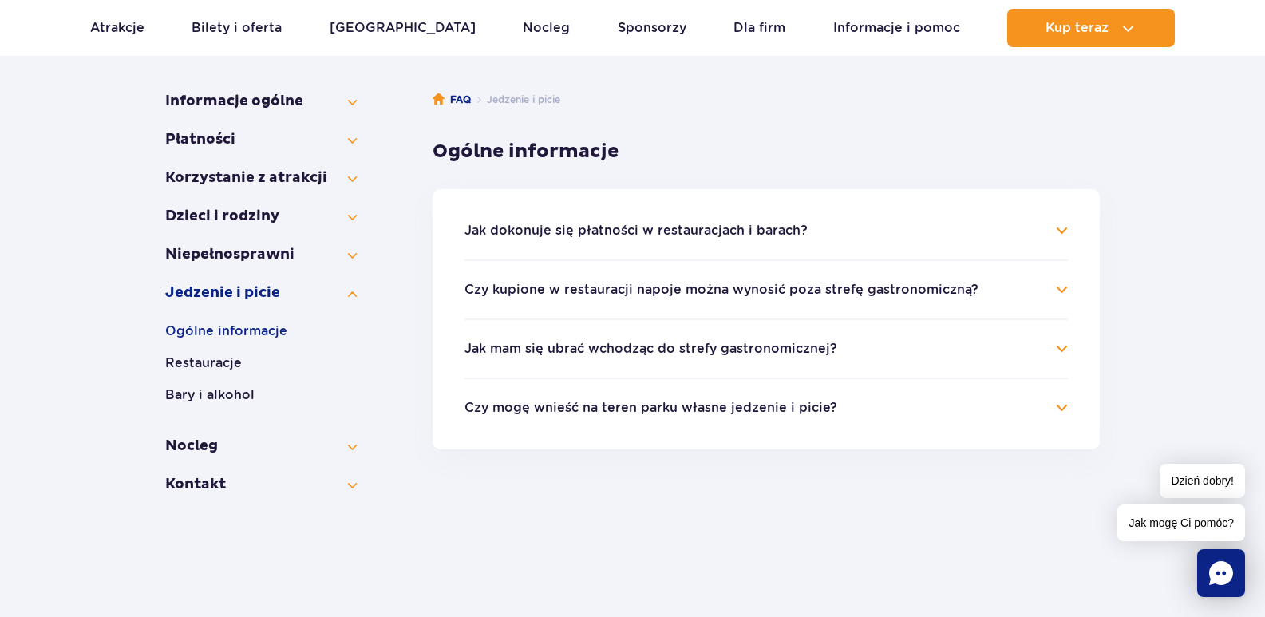
click at [703, 224] on button "Jak dokonuje się płatności w restauracjach i barach?" at bounding box center [636, 231] width 343 height 14
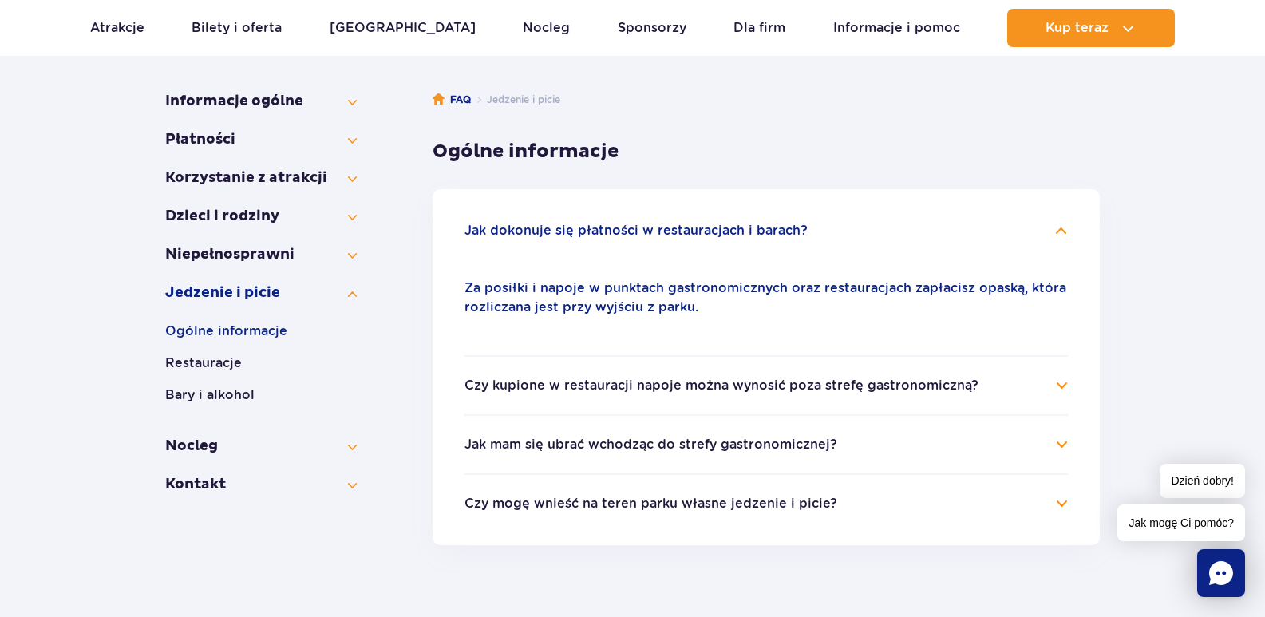
click at [703, 224] on button "Jak dokonuje się płatności w restauracjach i barach?" at bounding box center [636, 231] width 343 height 14
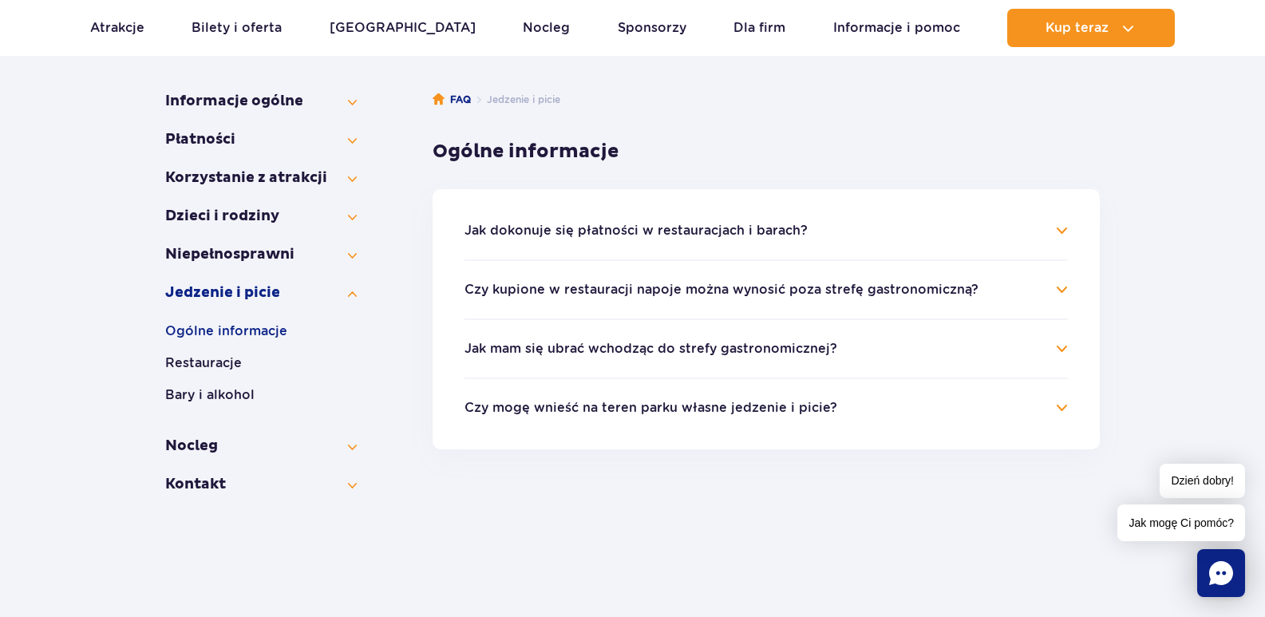
click at [727, 287] on button "Czy kupione w restauracji napoje można wynosić poza strefę gastronomiczną?" at bounding box center [722, 290] width 514 height 14
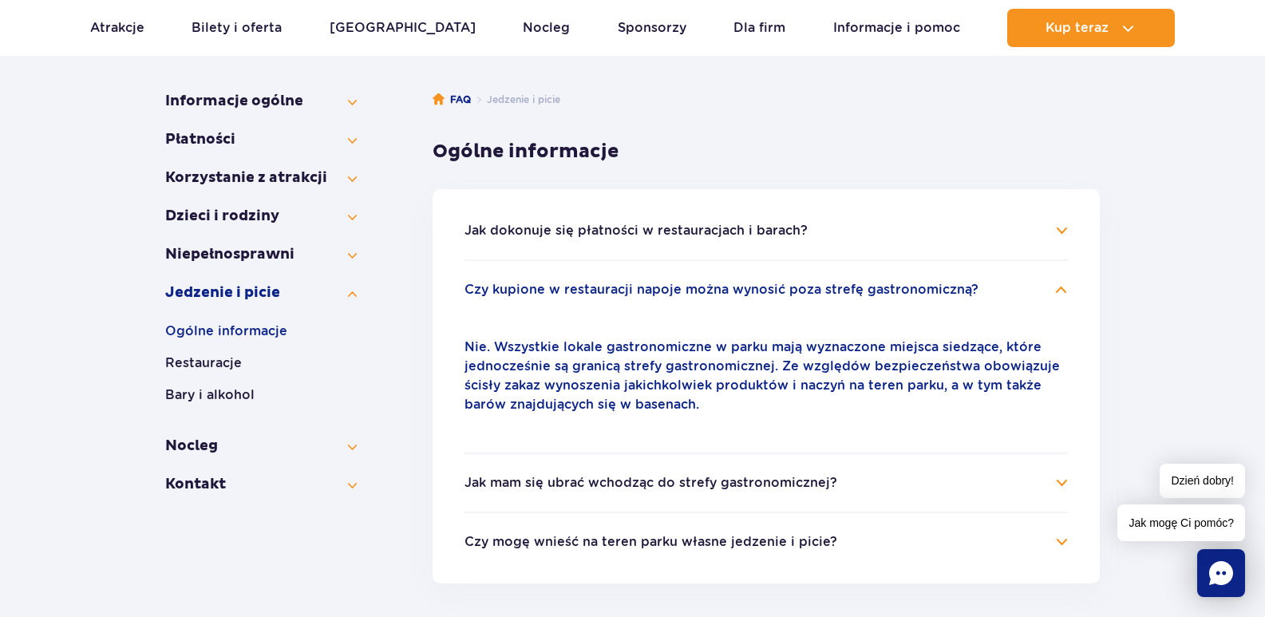
click at [727, 287] on button "Czy kupione w restauracji napoje można wynosić poza strefę gastronomiczną?" at bounding box center [722, 290] width 514 height 14
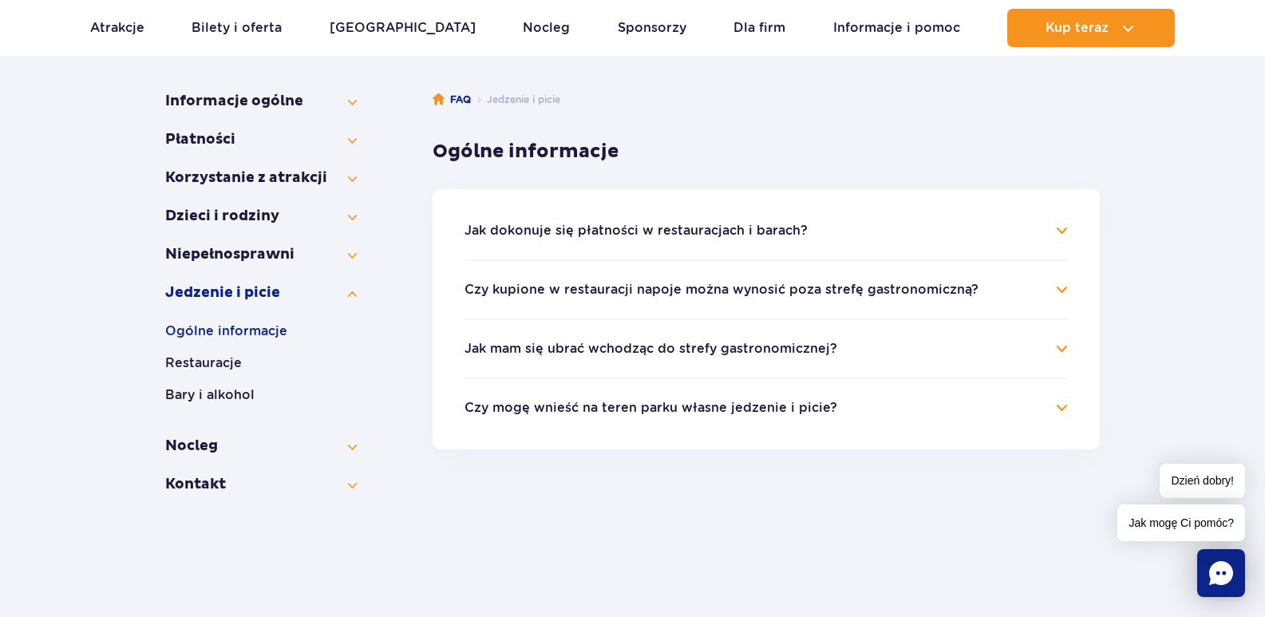
click at [773, 340] on h4 "Jak mam się ubrać wchodząc do strefy gastronomicznej?" at bounding box center [767, 348] width 604 height 19
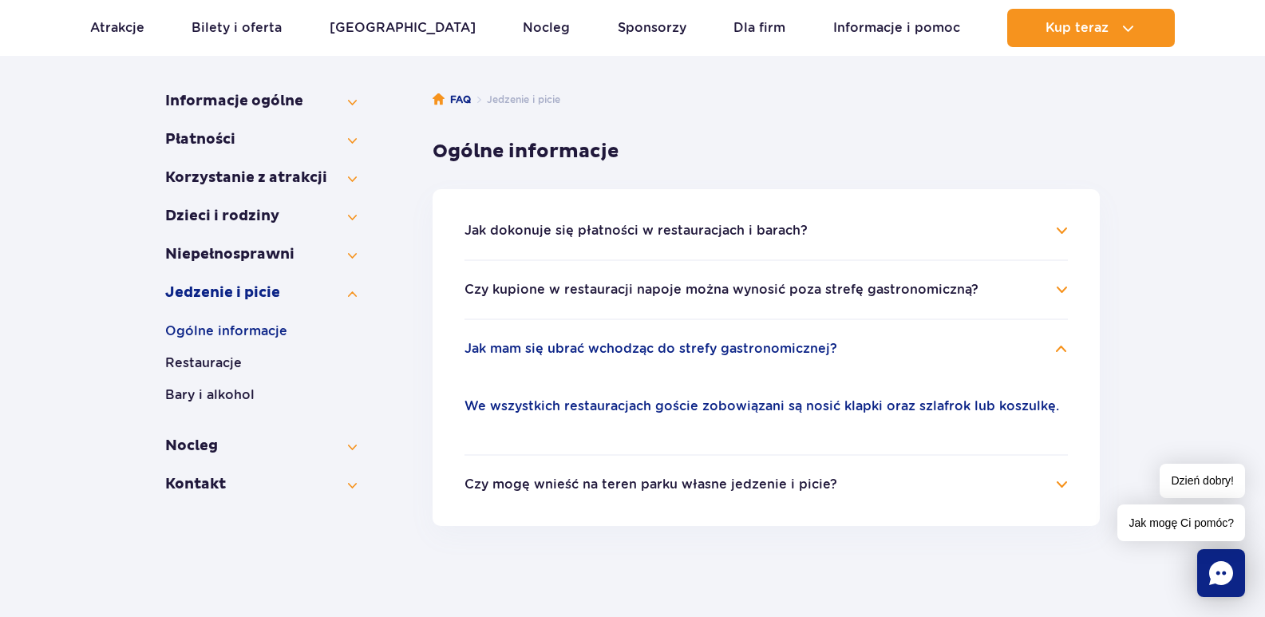
click at [773, 340] on h4 "Jak mam się ubrać wchodząc do strefy gastronomicznej?" at bounding box center [767, 348] width 604 height 19
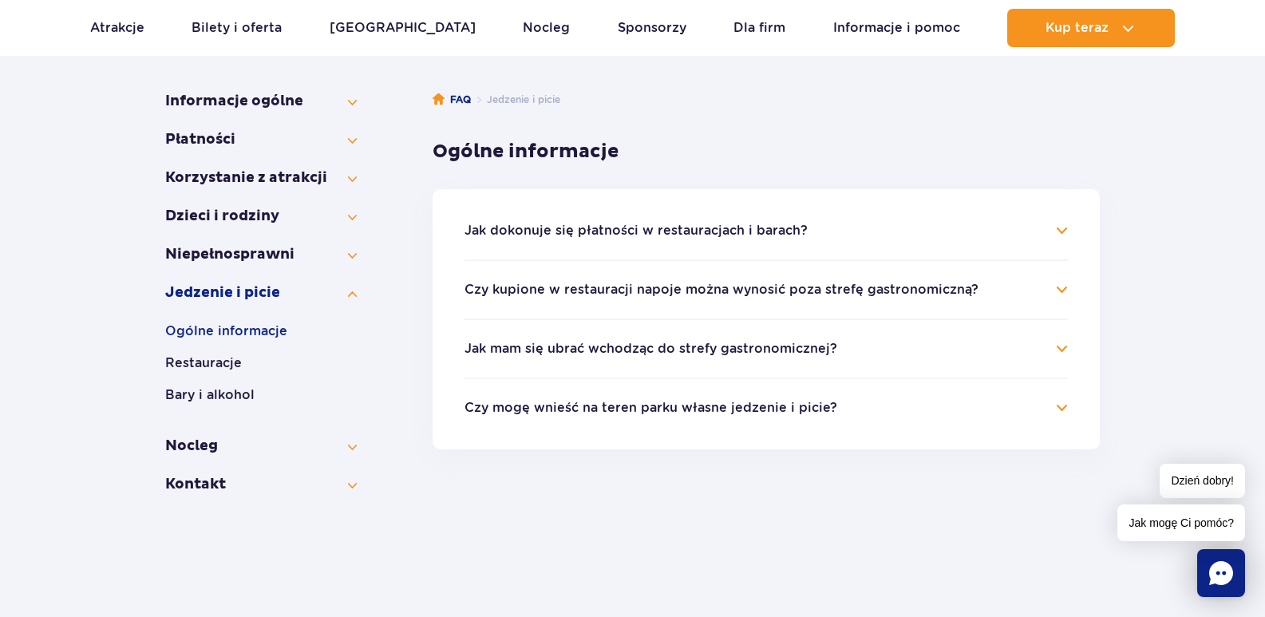
click at [770, 407] on button "Czy mogę wnieść na teren parku własne jedzenie i picie?" at bounding box center [651, 408] width 373 height 14
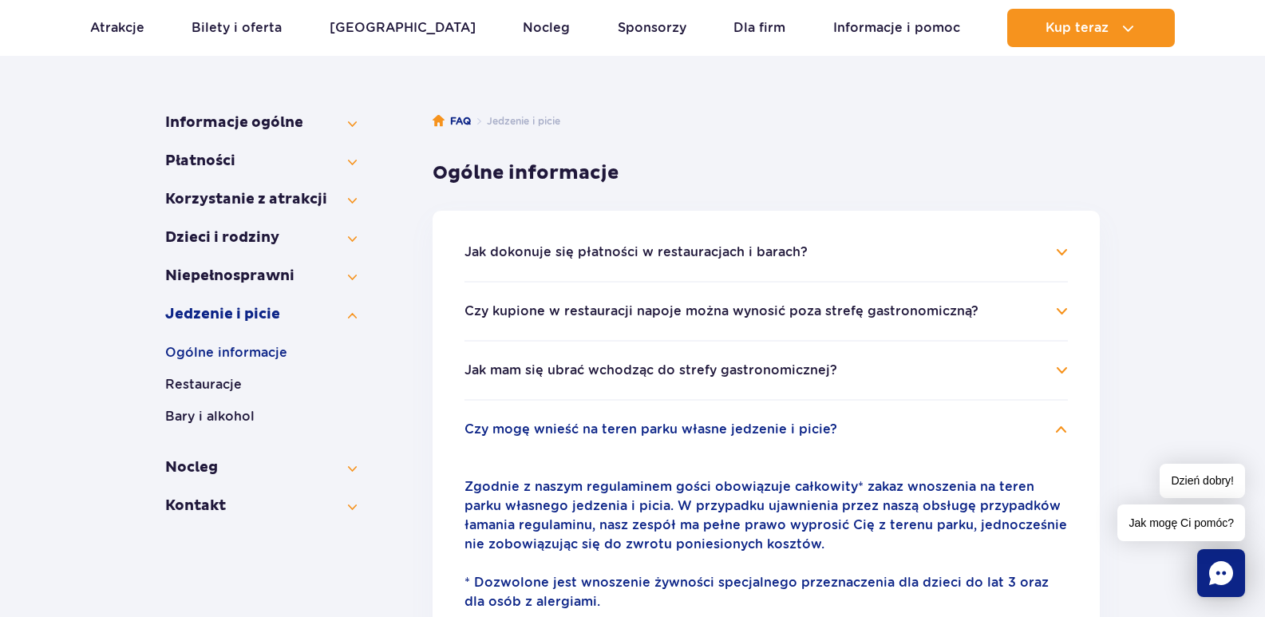
scroll to position [234, 0]
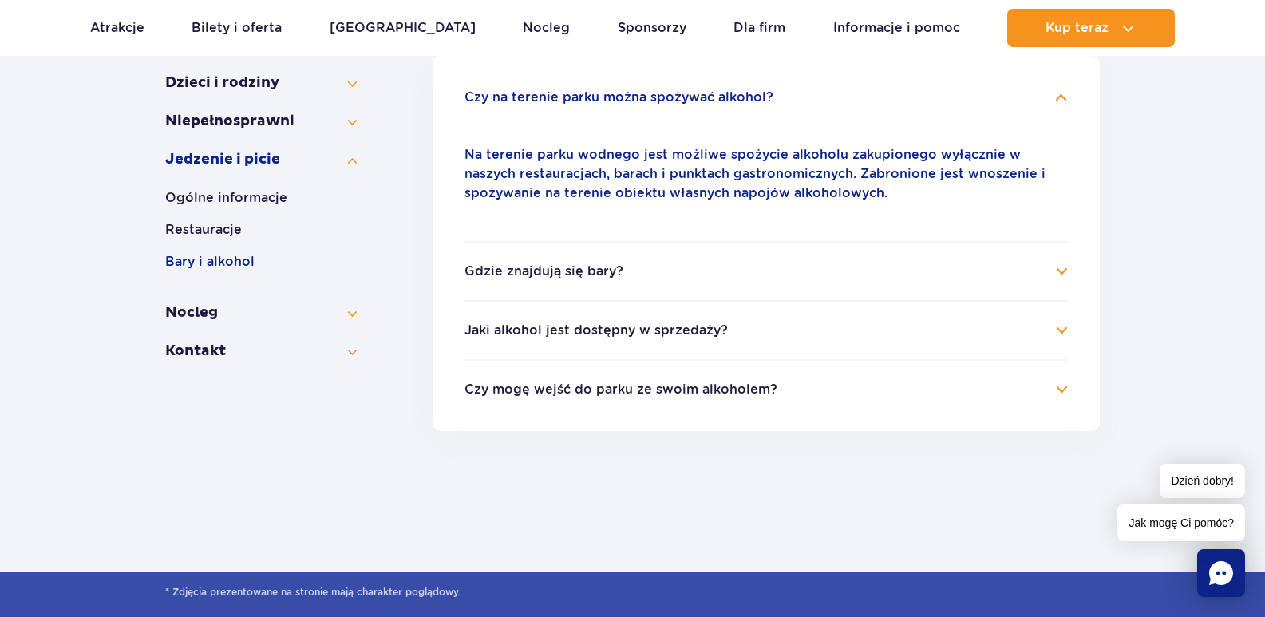
click at [644, 271] on h4 "Gdzie znajdują się bary?" at bounding box center [767, 271] width 604 height 19
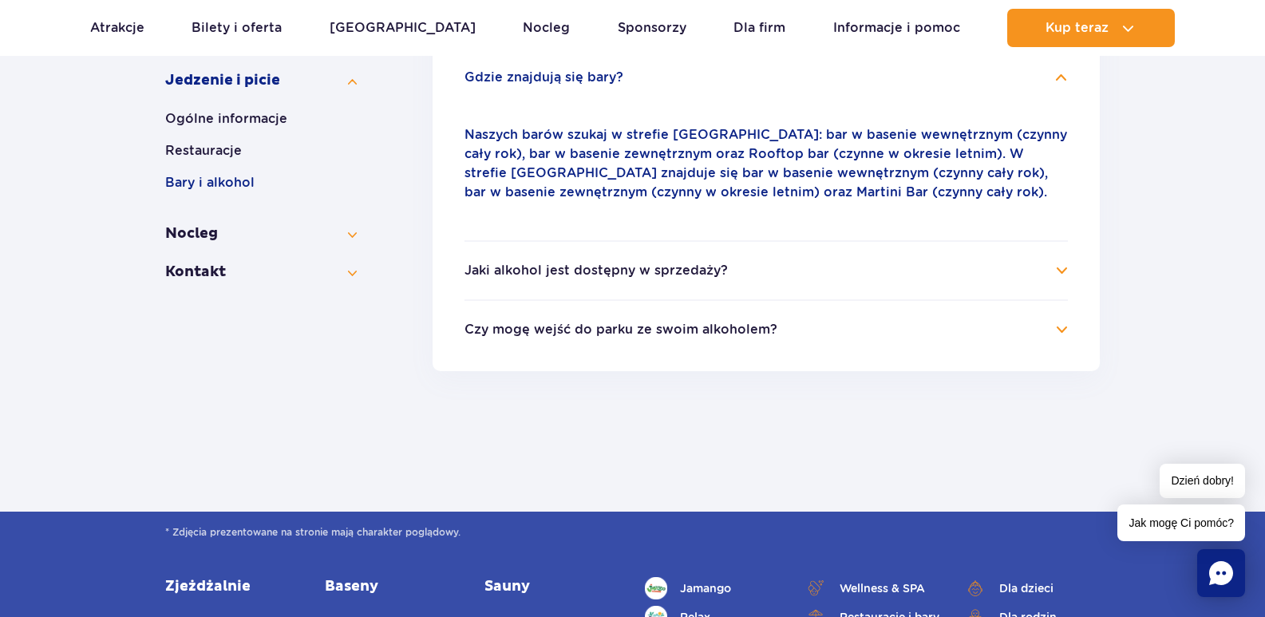
scroll to position [458, 0]
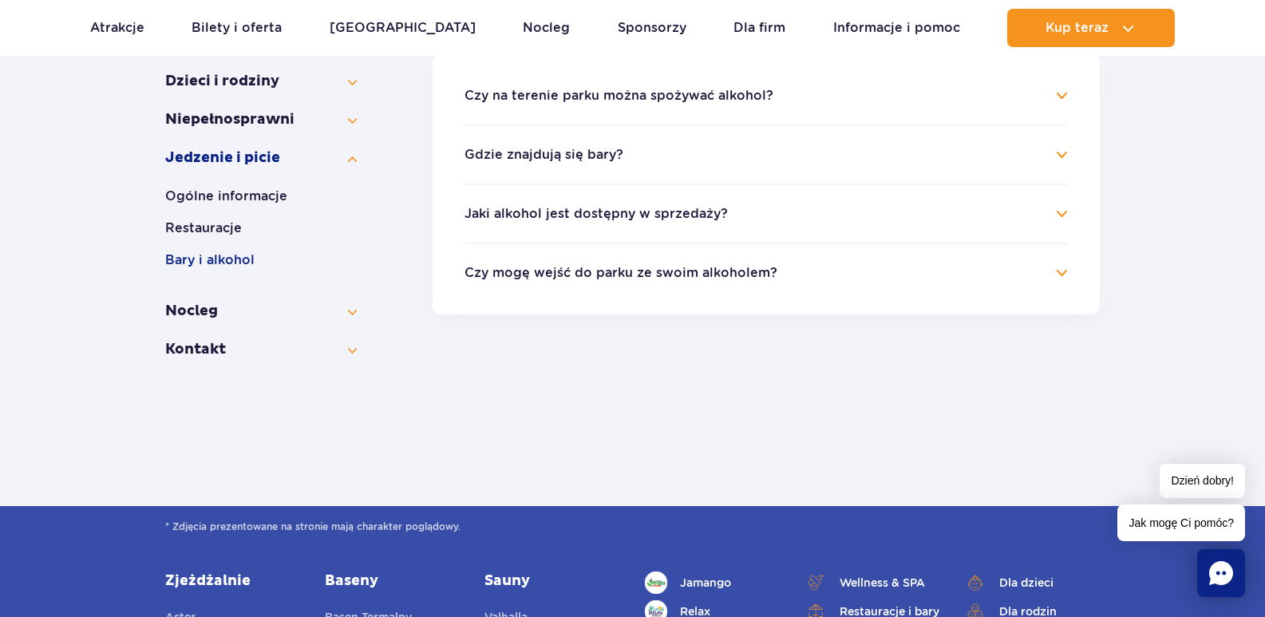
scroll to position [378, 0]
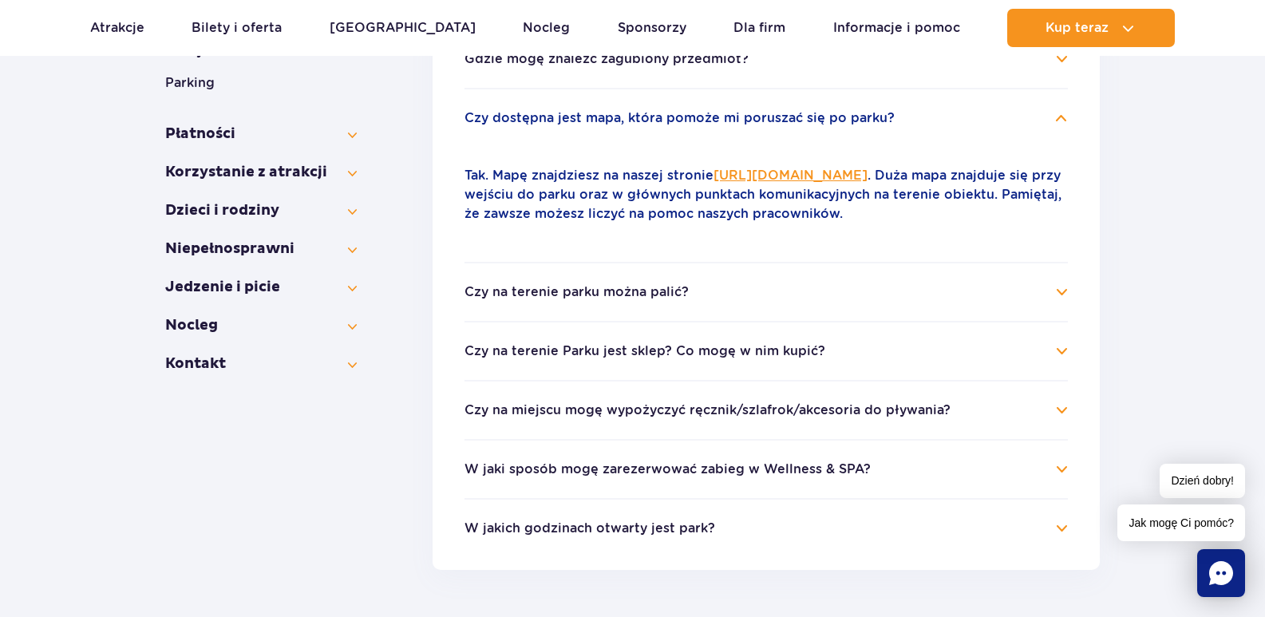
click at [766, 172] on link "[URL][DOMAIN_NAME]" at bounding box center [791, 175] width 154 height 15
